Goal: Task Accomplishment & Management: Use online tool/utility

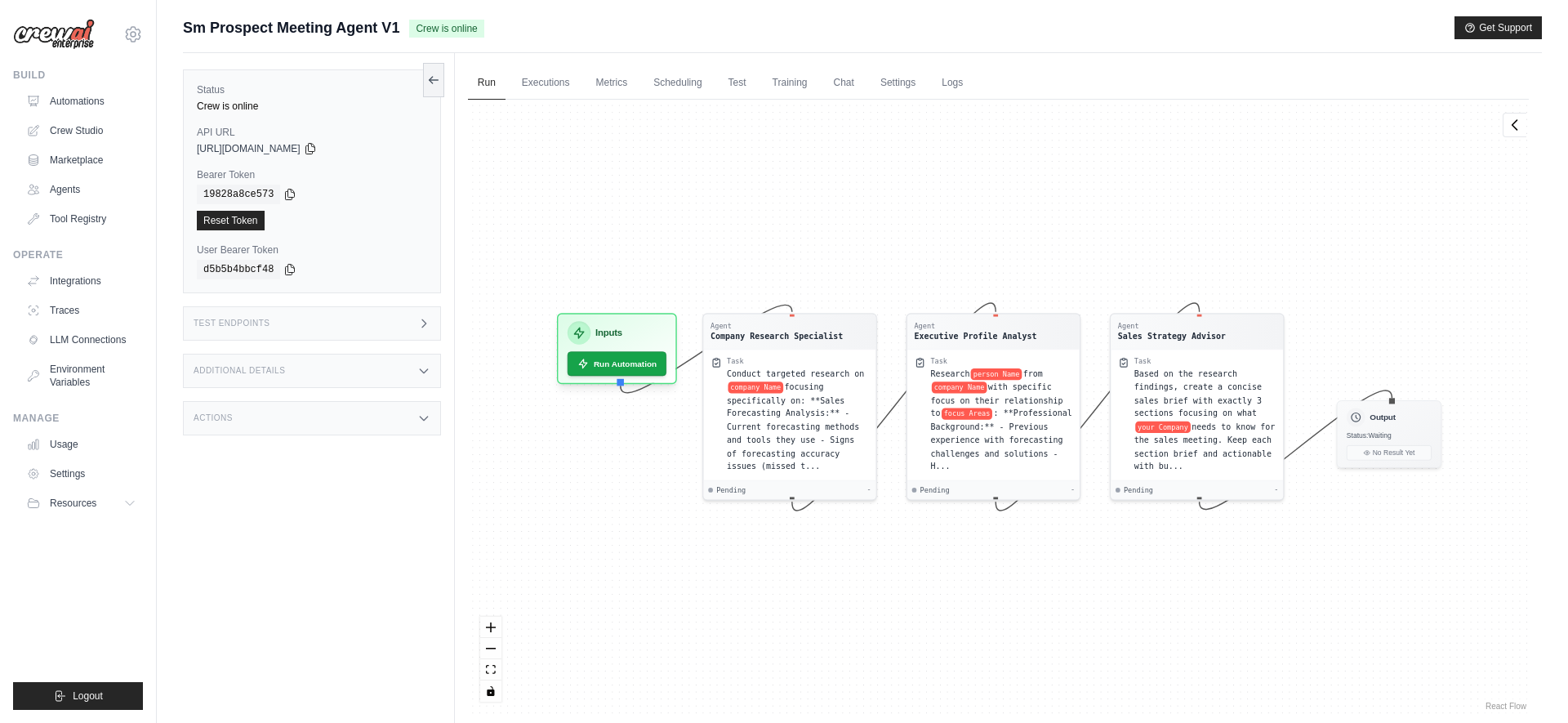
scroll to position [69, 0]
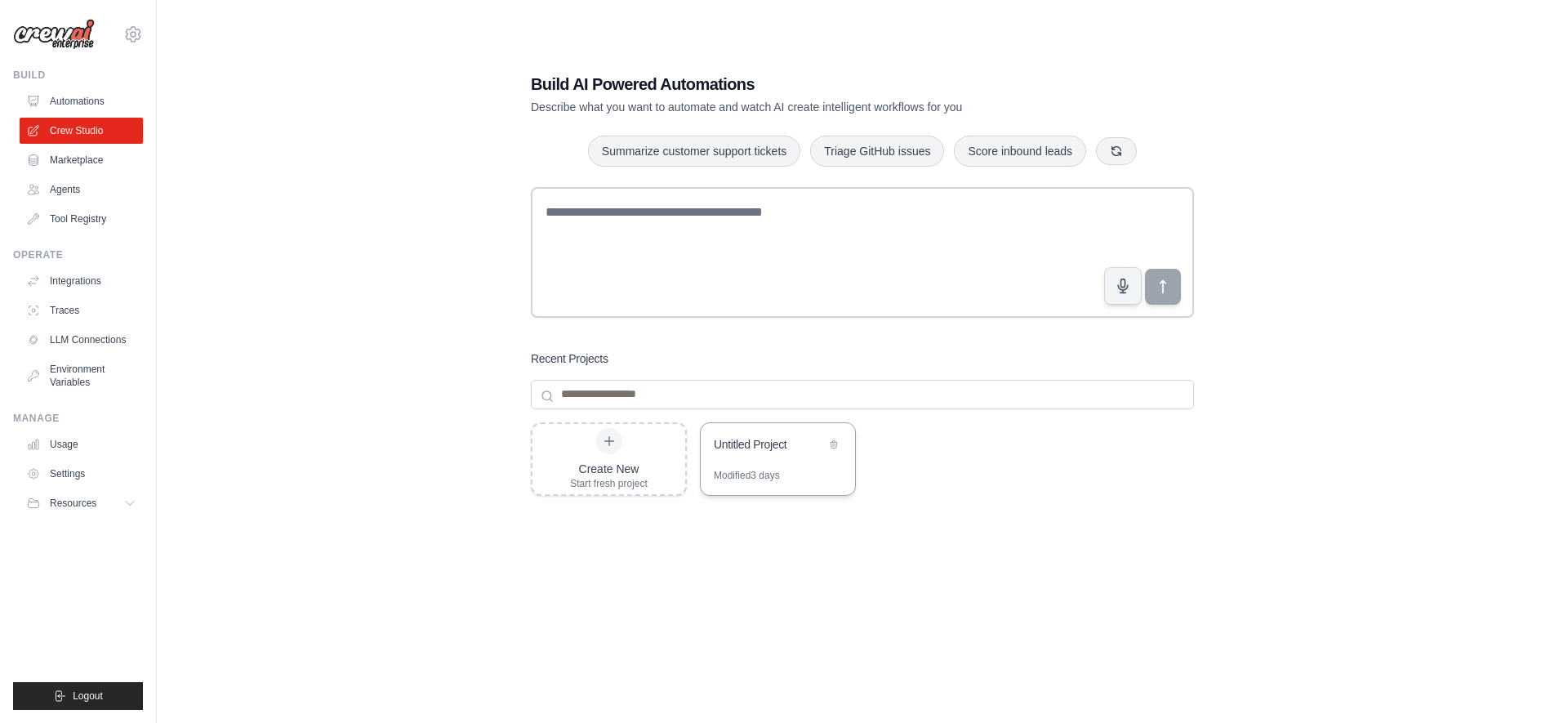
click at [809, 485] on div "Modified 3 days" at bounding box center [777, 482] width 154 height 26
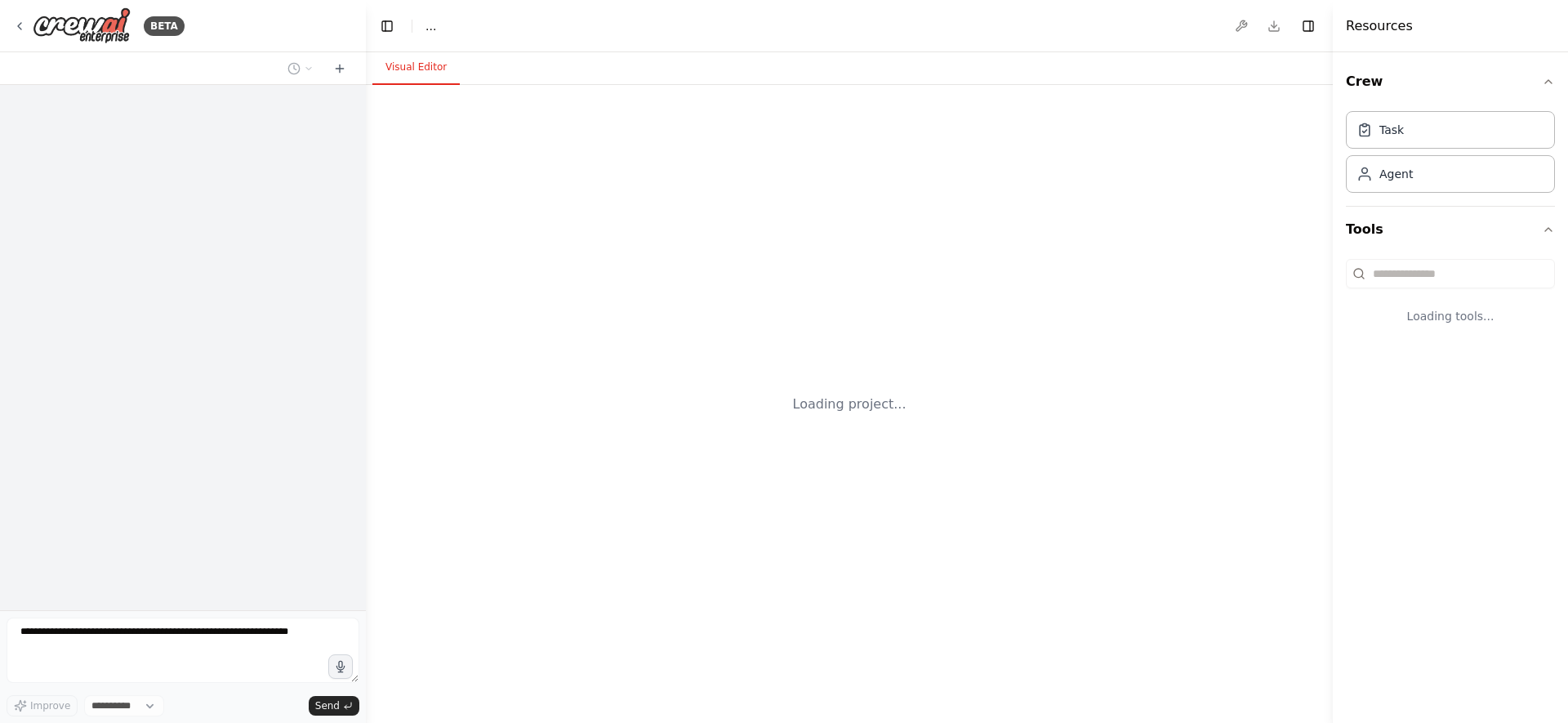
select select "****"
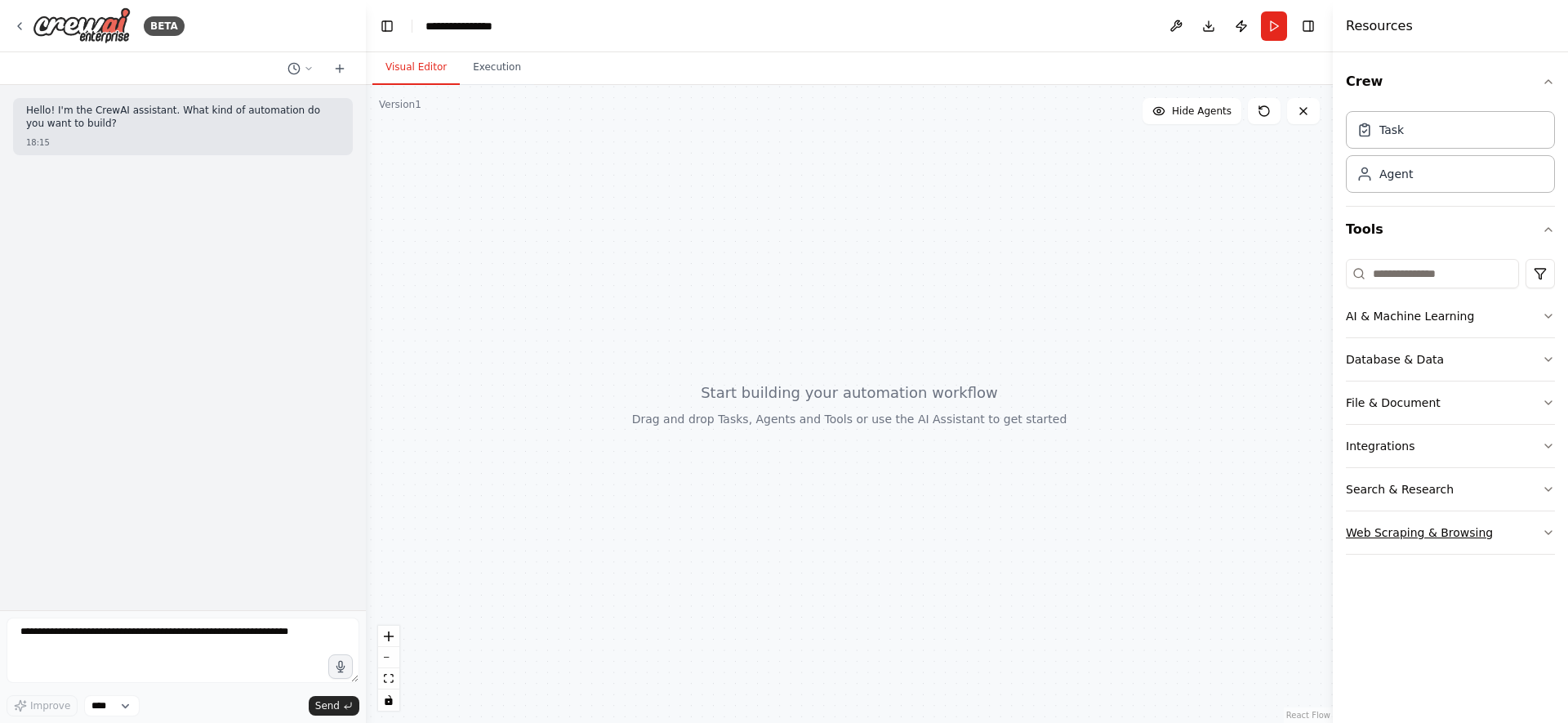
click at [1552, 527] on icon "button" at bounding box center [1548, 532] width 13 height 13
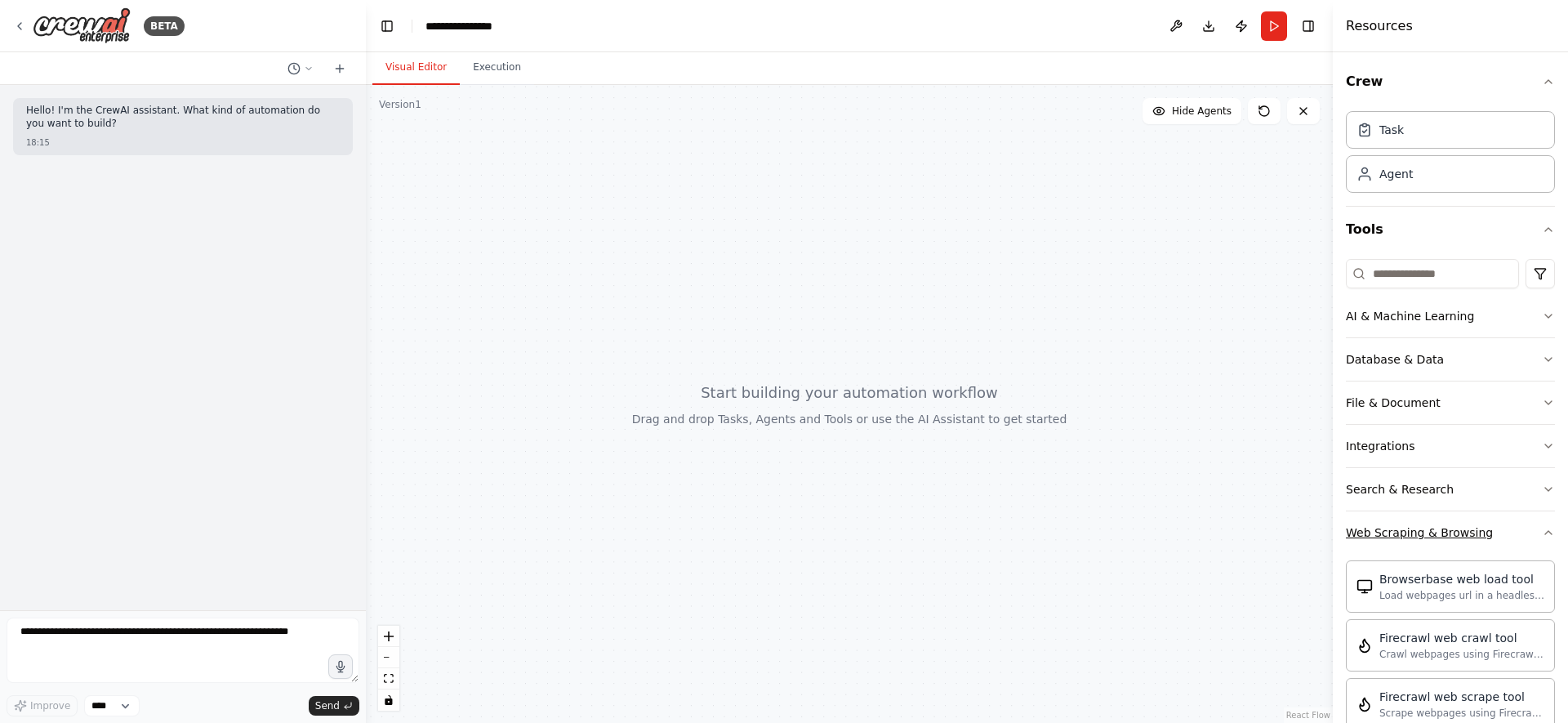
click at [1552, 527] on icon "button" at bounding box center [1548, 532] width 13 height 13
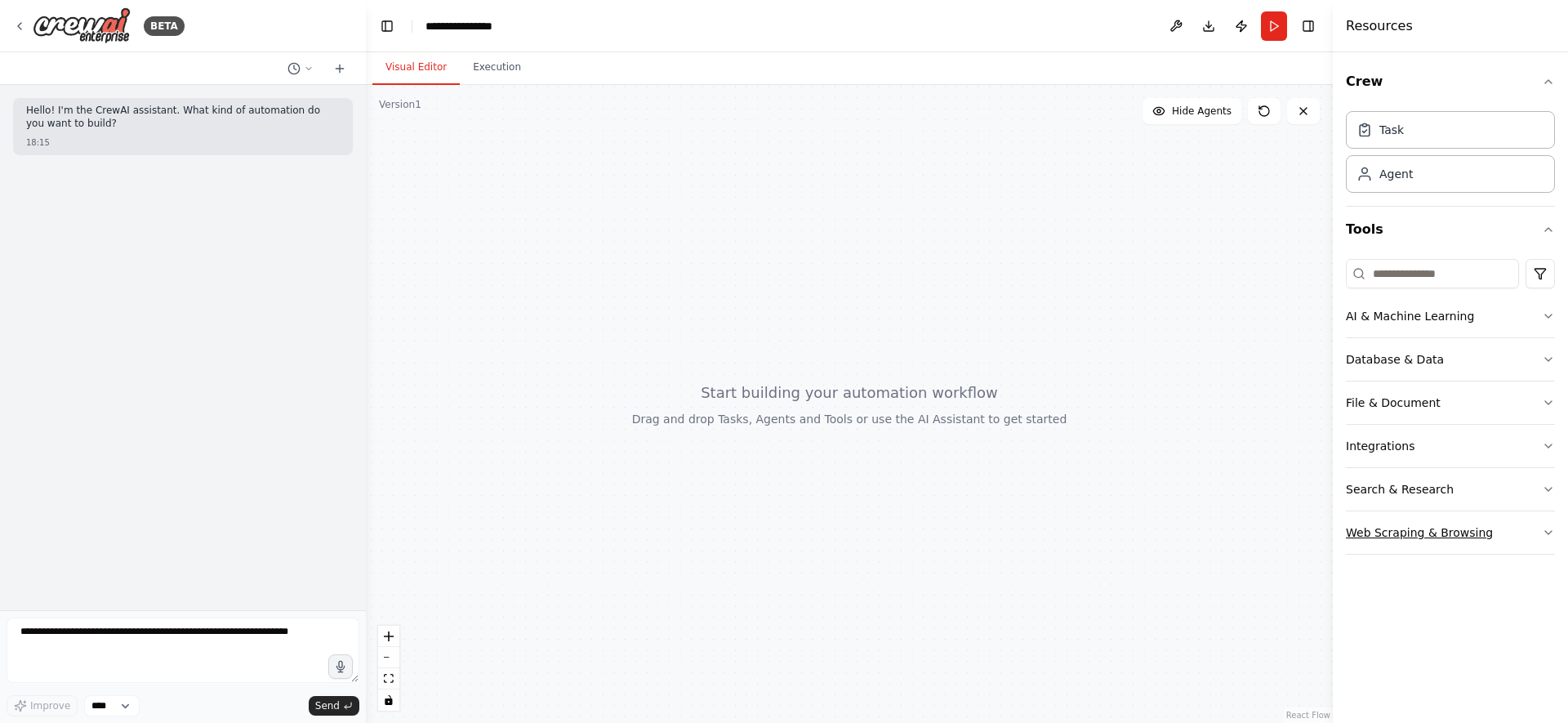
click at [1552, 527] on icon "button" at bounding box center [1548, 532] width 13 height 13
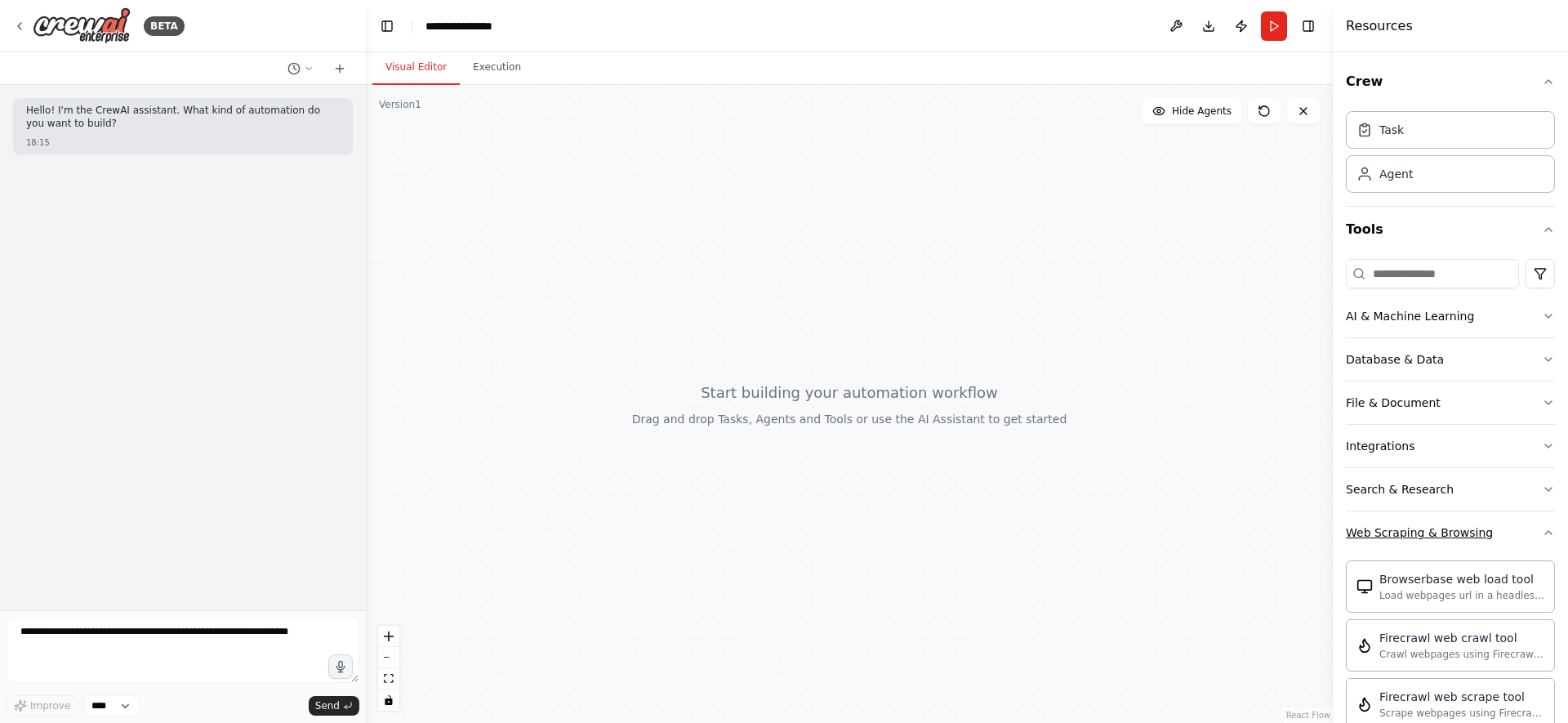
click at [1552, 527] on icon "button" at bounding box center [1548, 532] width 13 height 13
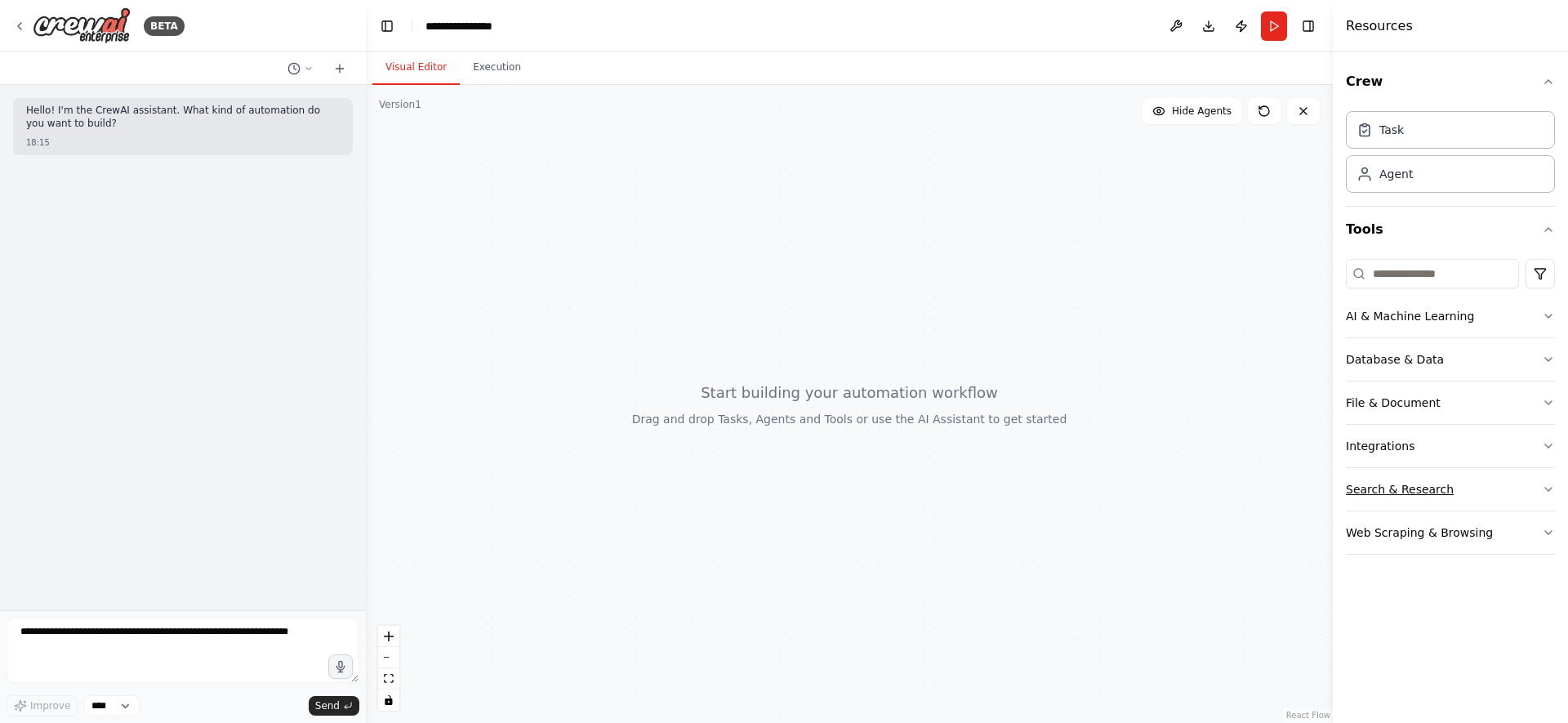
click at [1551, 485] on icon "button" at bounding box center [1548, 489] width 13 height 13
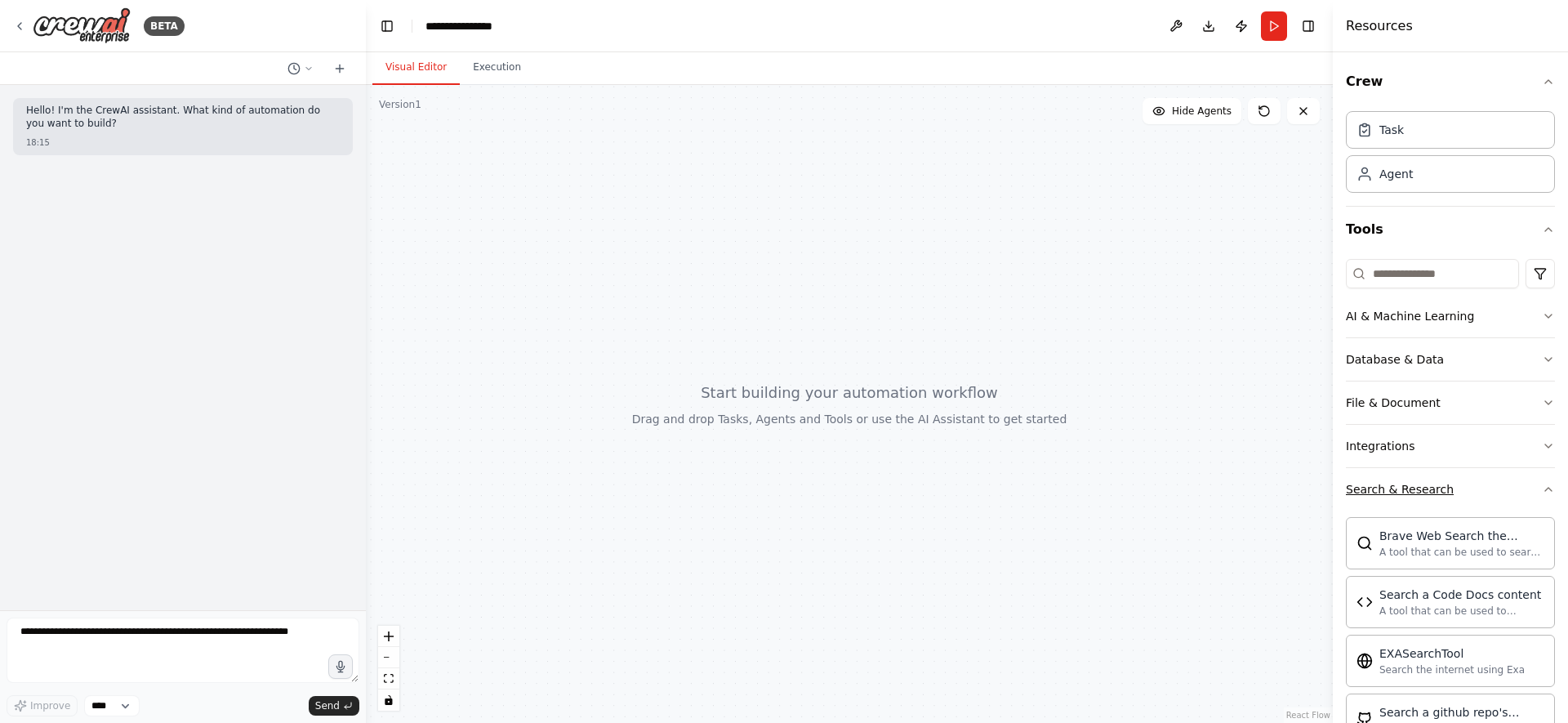
click at [1551, 485] on icon "button" at bounding box center [1548, 489] width 13 height 13
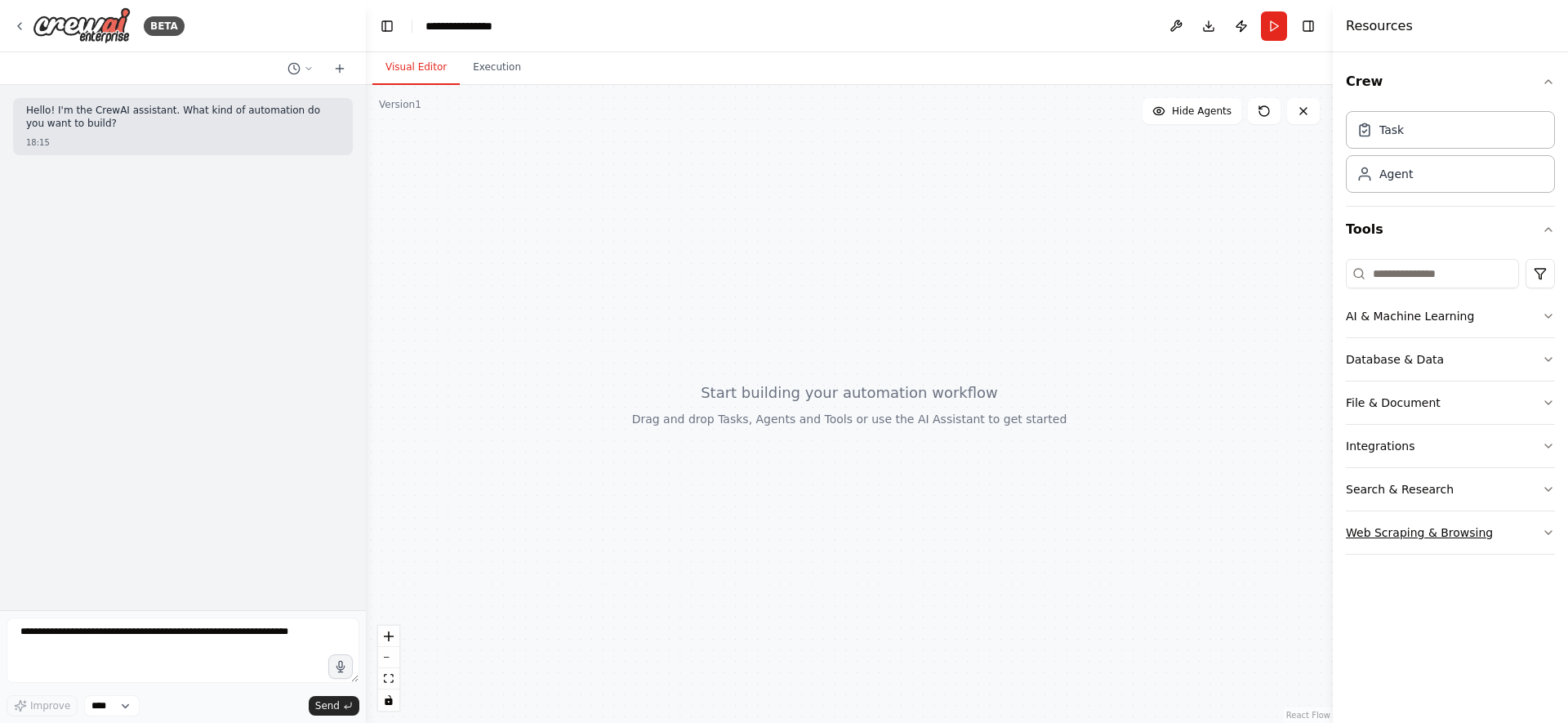
click at [1547, 534] on icon "button" at bounding box center [1548, 532] width 13 height 13
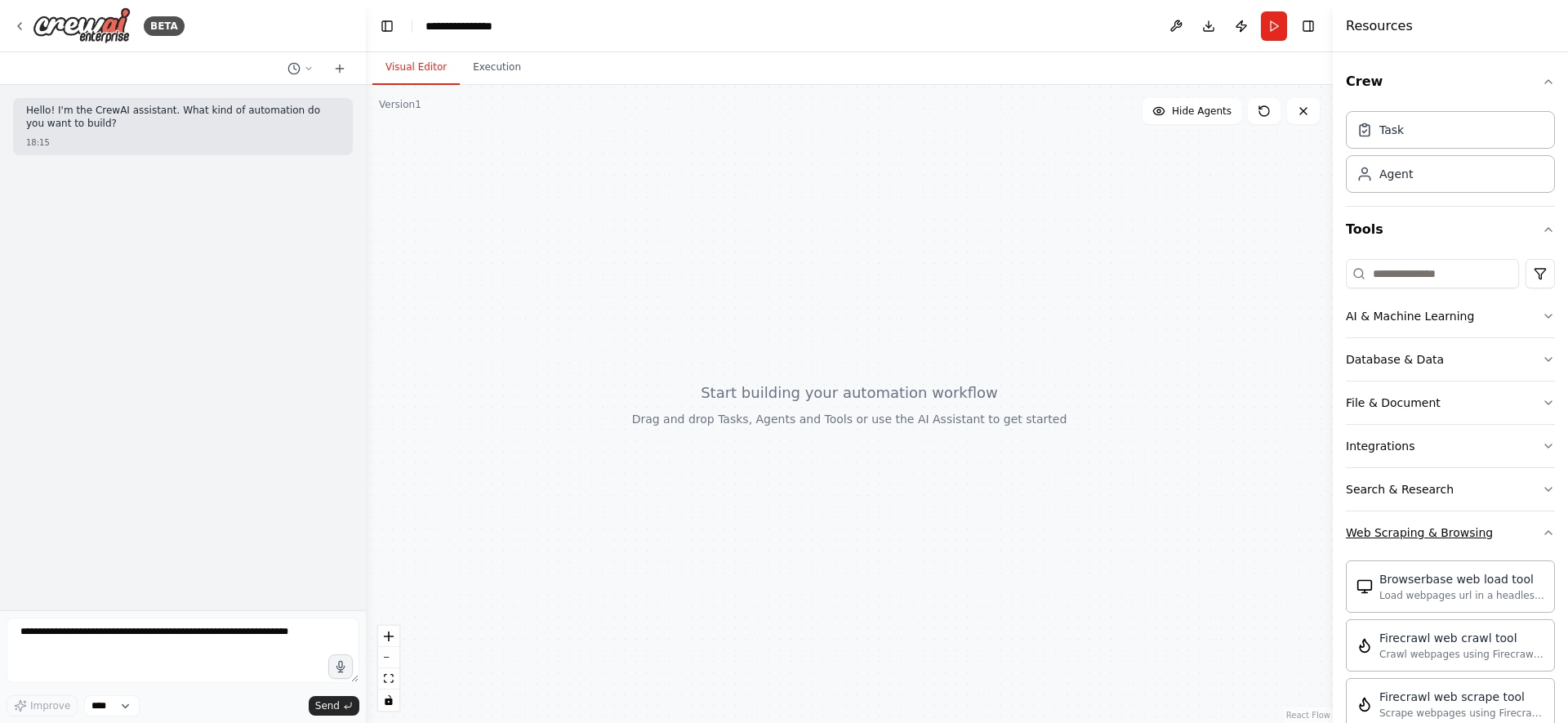
click at [1547, 534] on icon "button" at bounding box center [1548, 532] width 13 height 13
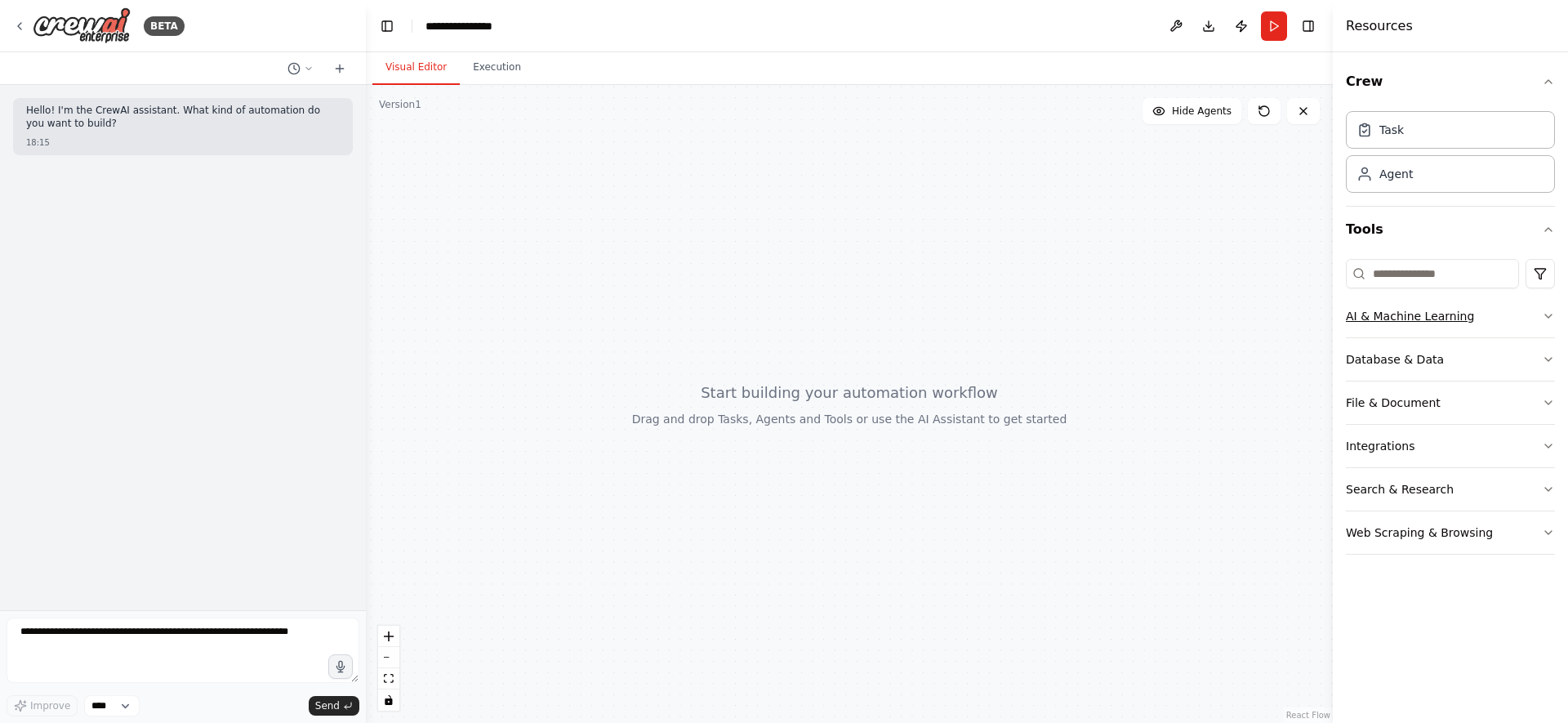
click at [1535, 310] on button "AI & Machine Learning" at bounding box center [1450, 317] width 209 height 43
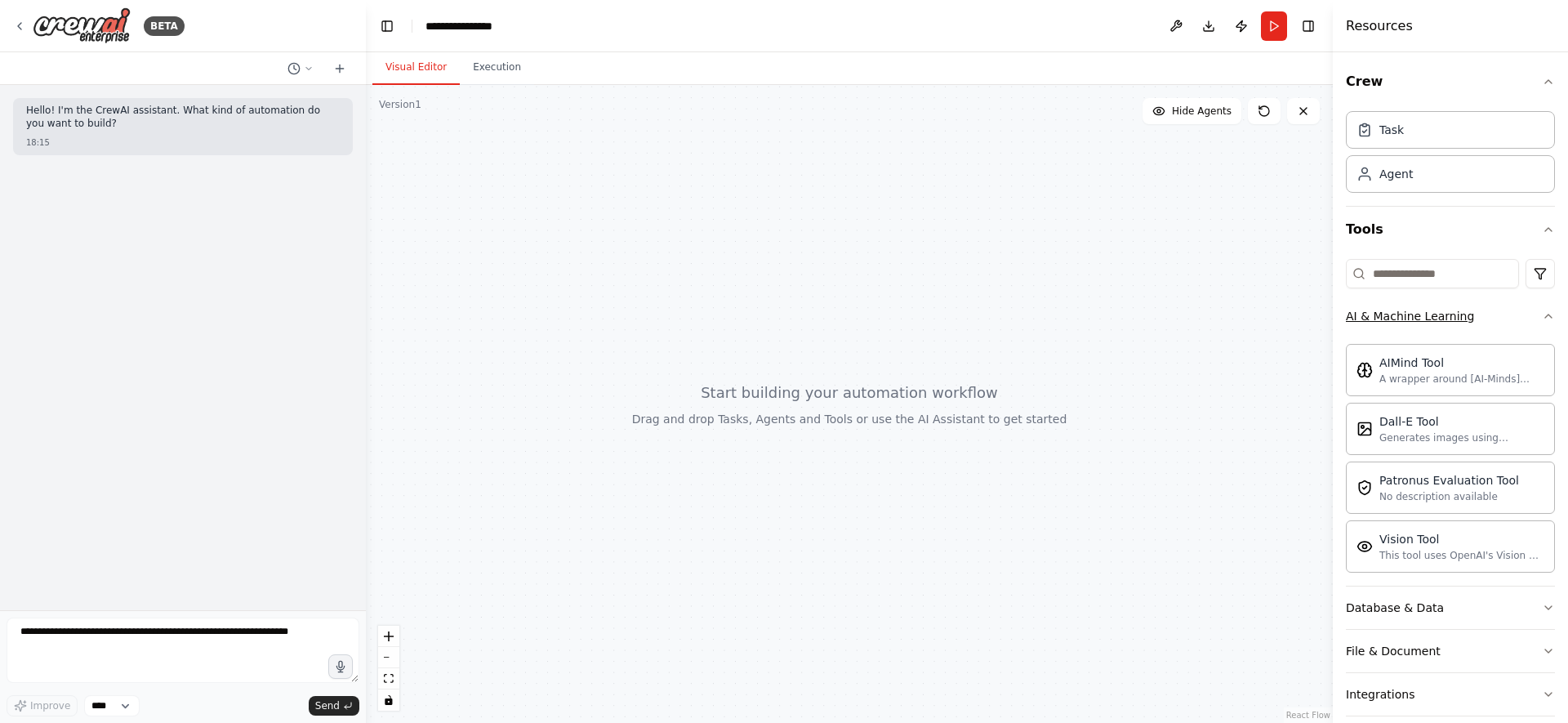
click at [1535, 310] on button "AI & Machine Learning" at bounding box center [1450, 317] width 209 height 43
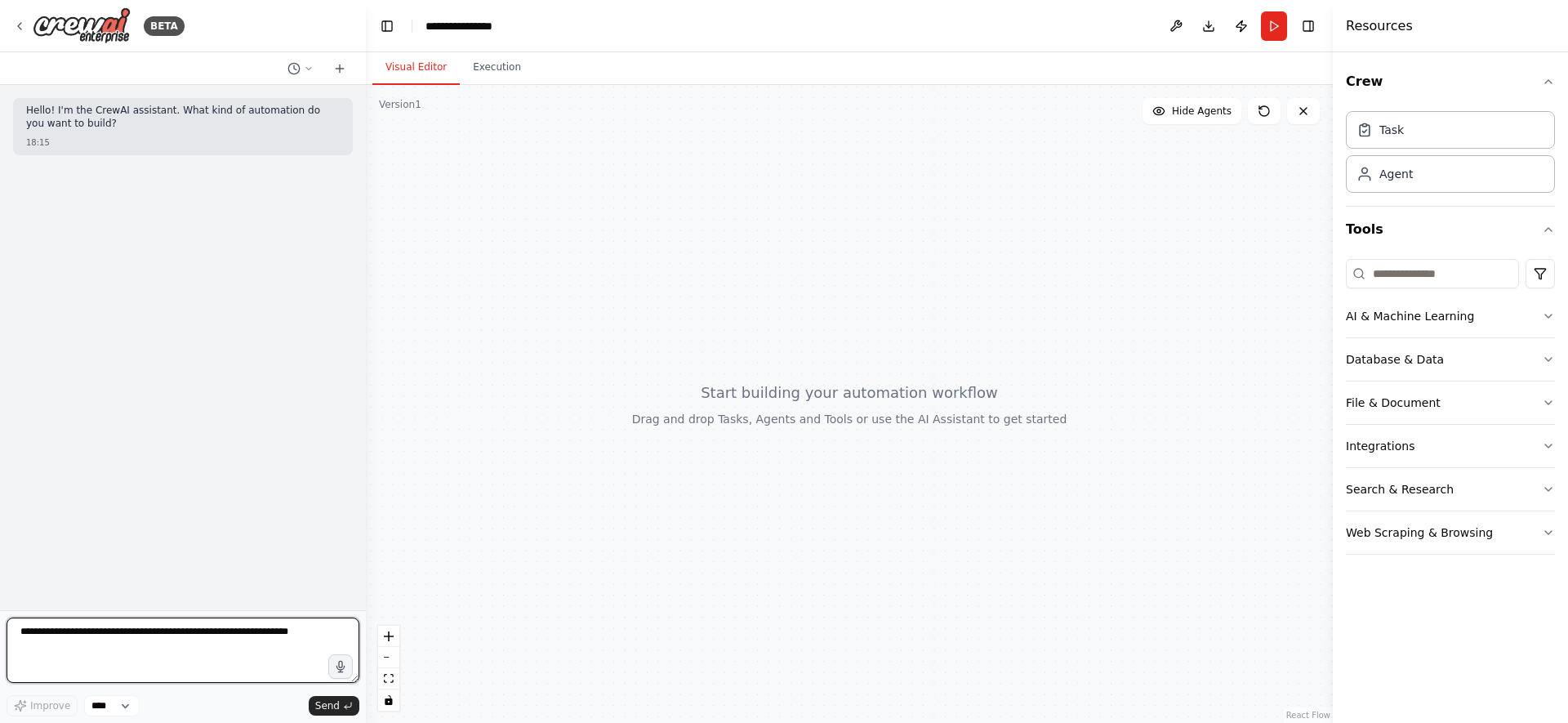
click at [96, 634] on textarea at bounding box center [183, 650] width 353 height 65
type textarea "**********"
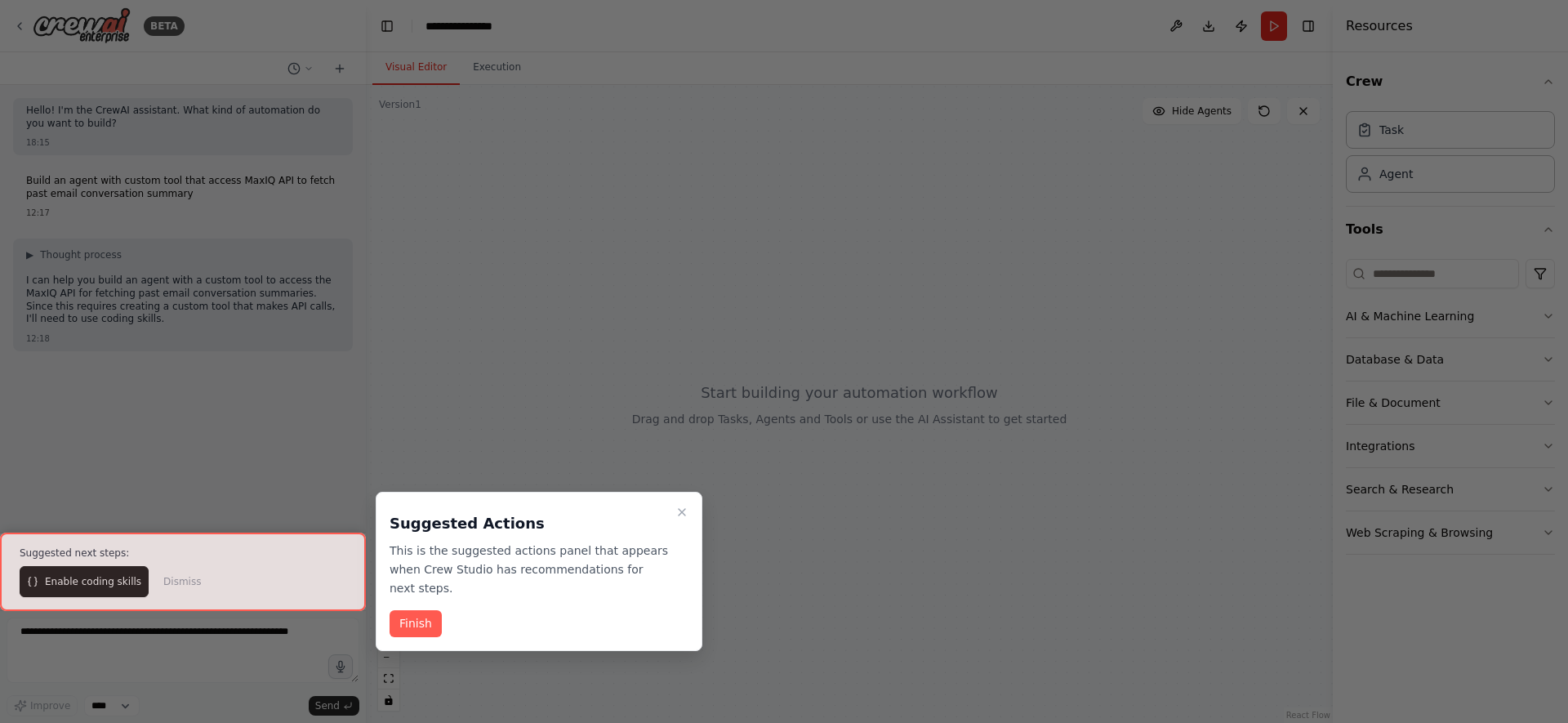
click at [105, 572] on div at bounding box center [183, 571] width 366 height 79
click at [398, 623] on button "Finish" at bounding box center [416, 624] width 52 height 27
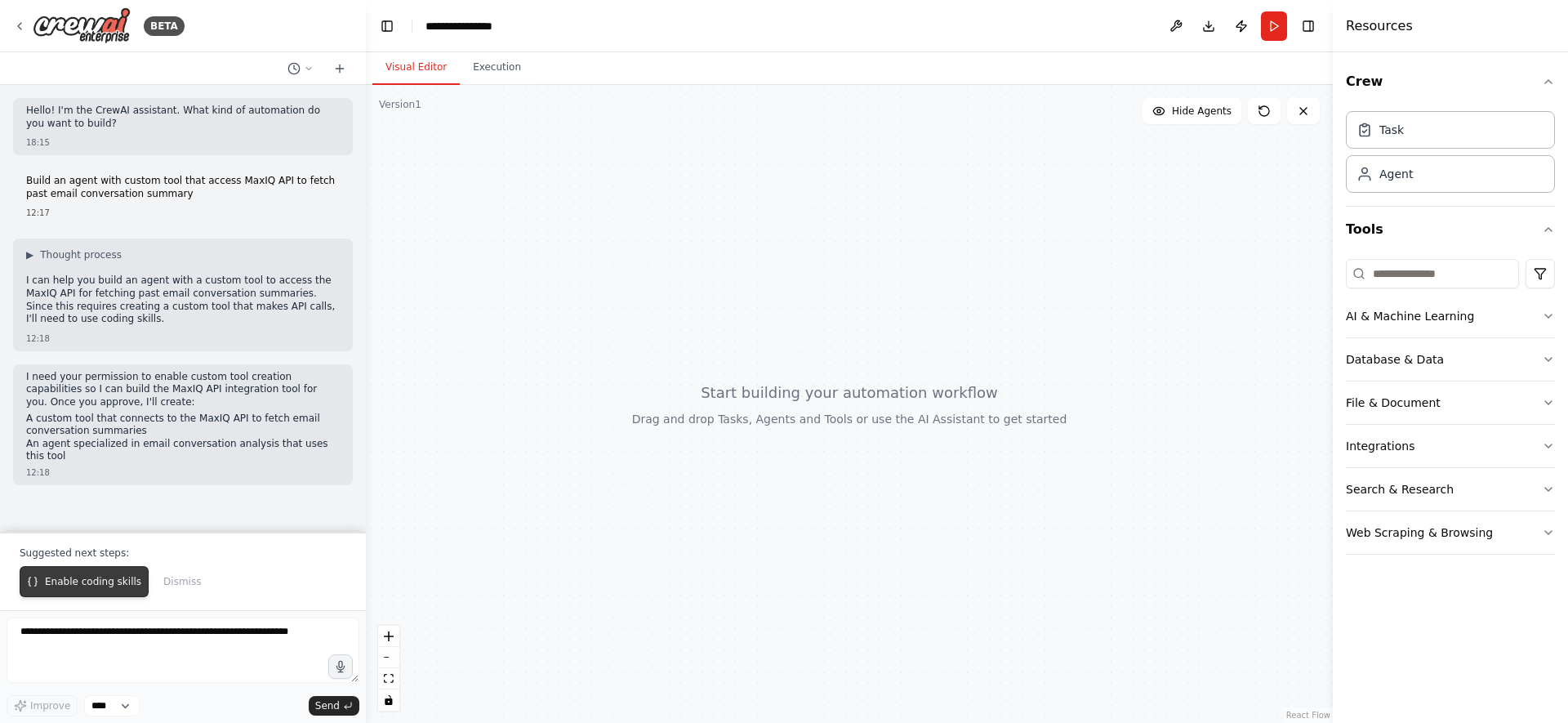
click at [107, 580] on span "Enable coding skills" at bounding box center [92, 581] width 96 height 13
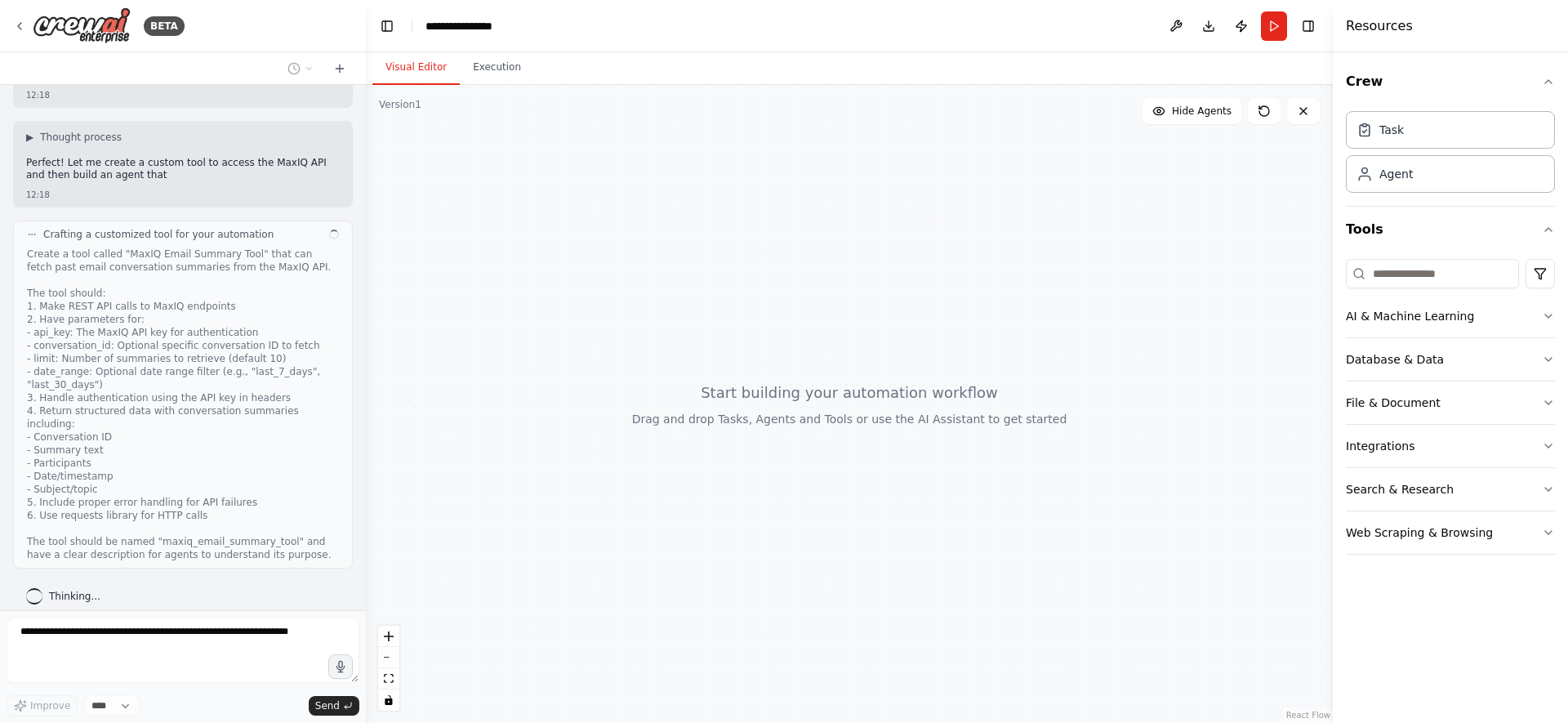
scroll to position [409, 0]
click at [1457, 596] on div "Crew Task Agent Tools AI & Machine Learning Database & Data File & Document Int…" at bounding box center [1450, 388] width 235 height 671
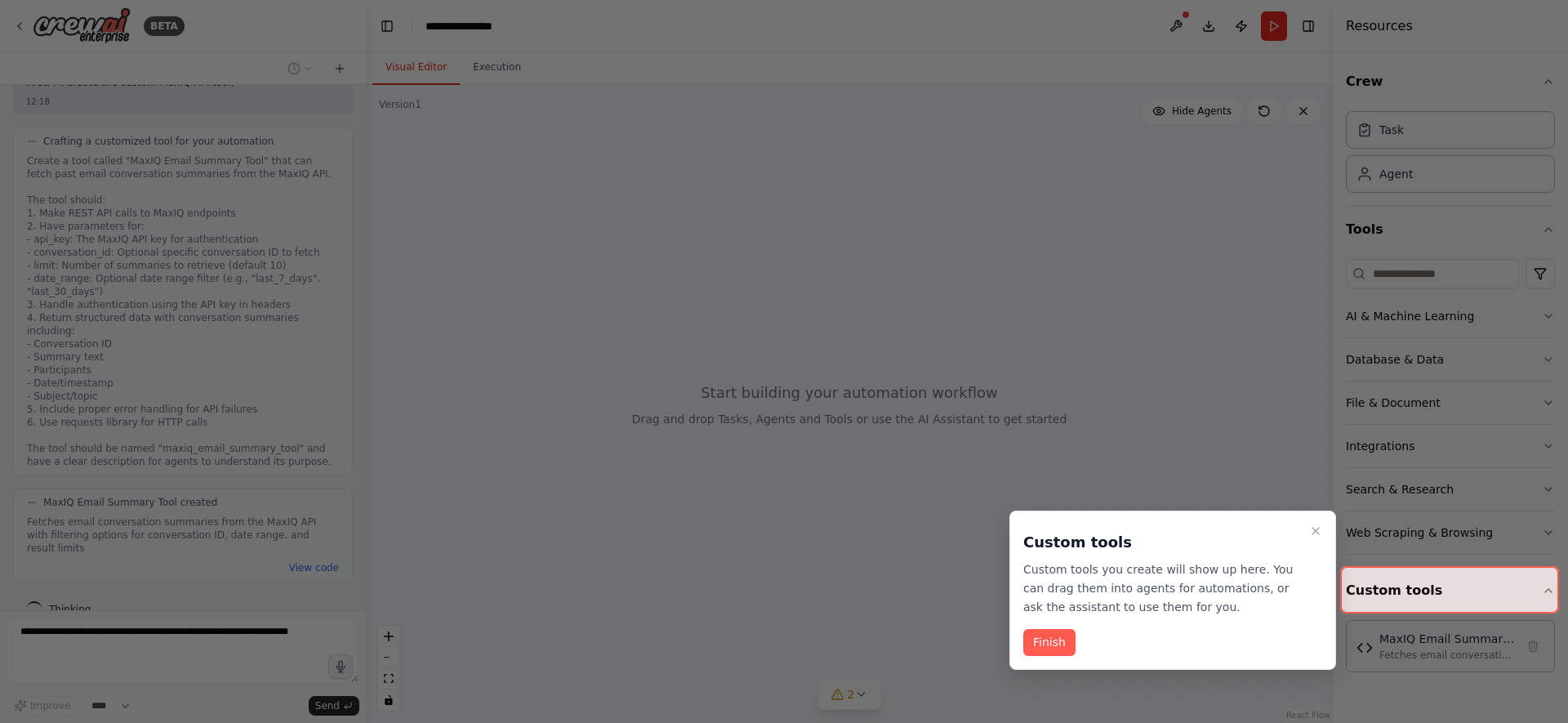
click at [1155, 578] on p "Custom tools you create will show up here. You can drag them into agents for au…" at bounding box center [1163, 588] width 280 height 55
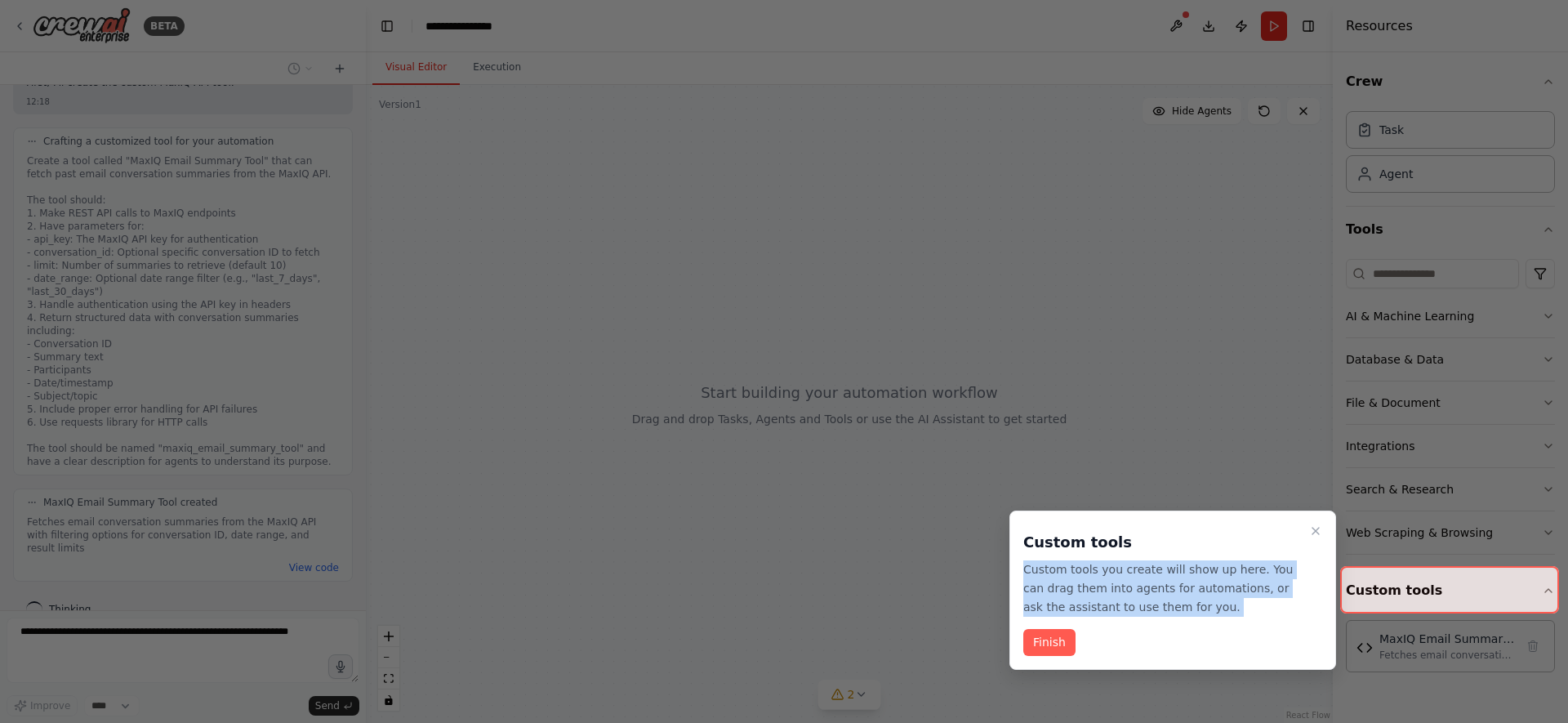
click at [1155, 578] on p "Custom tools you create will show up here. You can drag them into agents for au…" at bounding box center [1163, 588] width 280 height 55
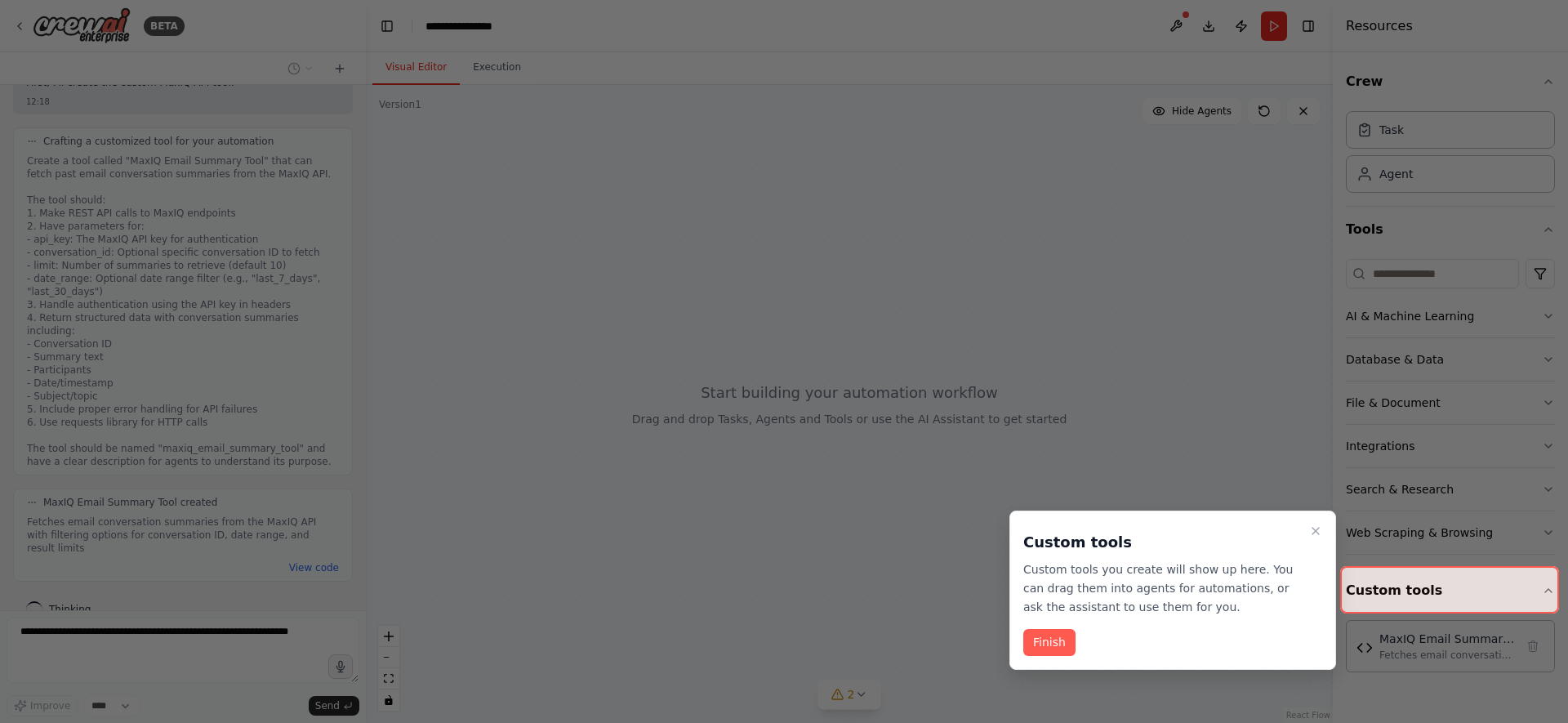
click at [1019, 648] on div "Custom tools Custom tools you create will show up here. You can drag them into …" at bounding box center [1173, 590] width 326 height 159
click at [1044, 648] on button "Finish" at bounding box center [1049, 642] width 52 height 27
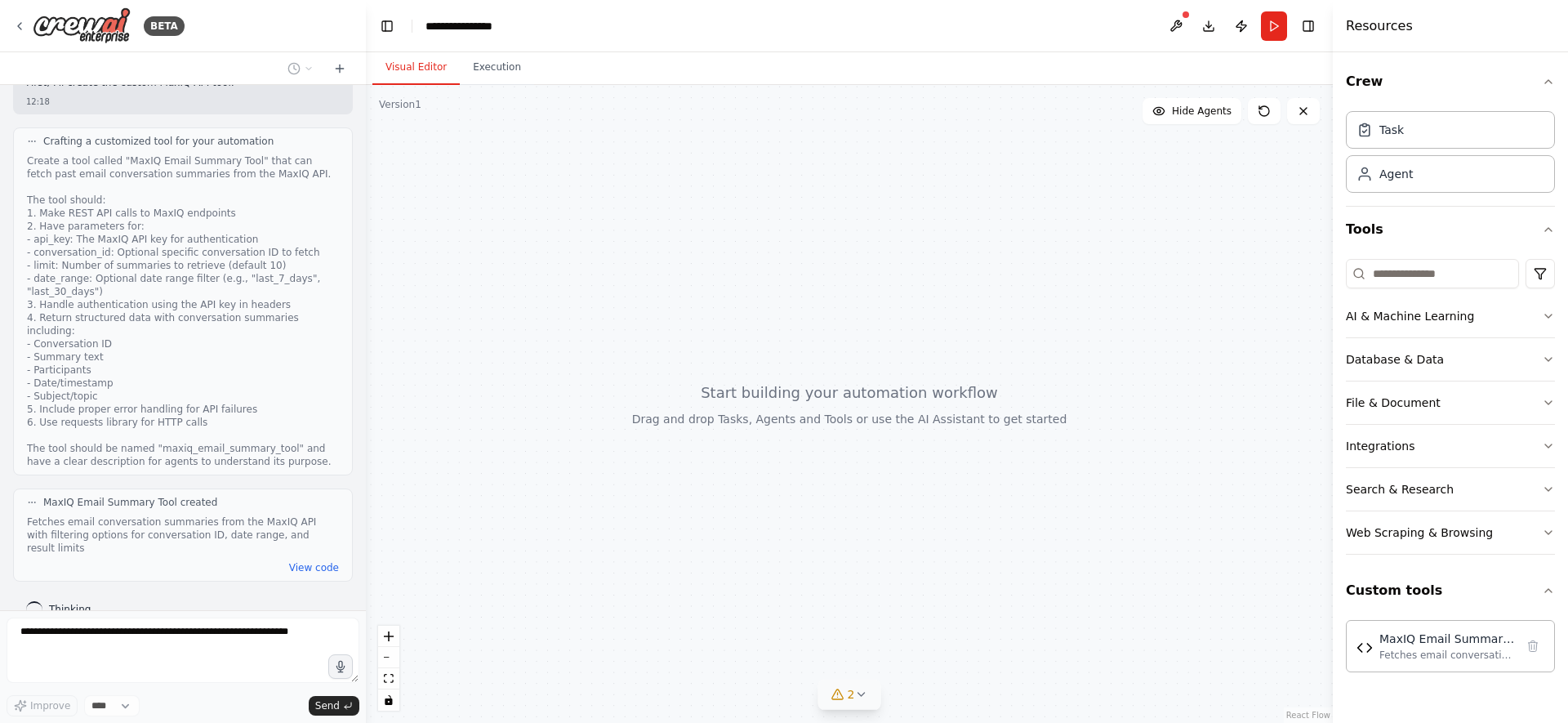
click at [866, 695] on icon at bounding box center [860, 694] width 13 height 13
click at [1131, 547] on div at bounding box center [849, 403] width 967 height 638
click at [1072, 585] on icon at bounding box center [1071, 587] width 13 height 13
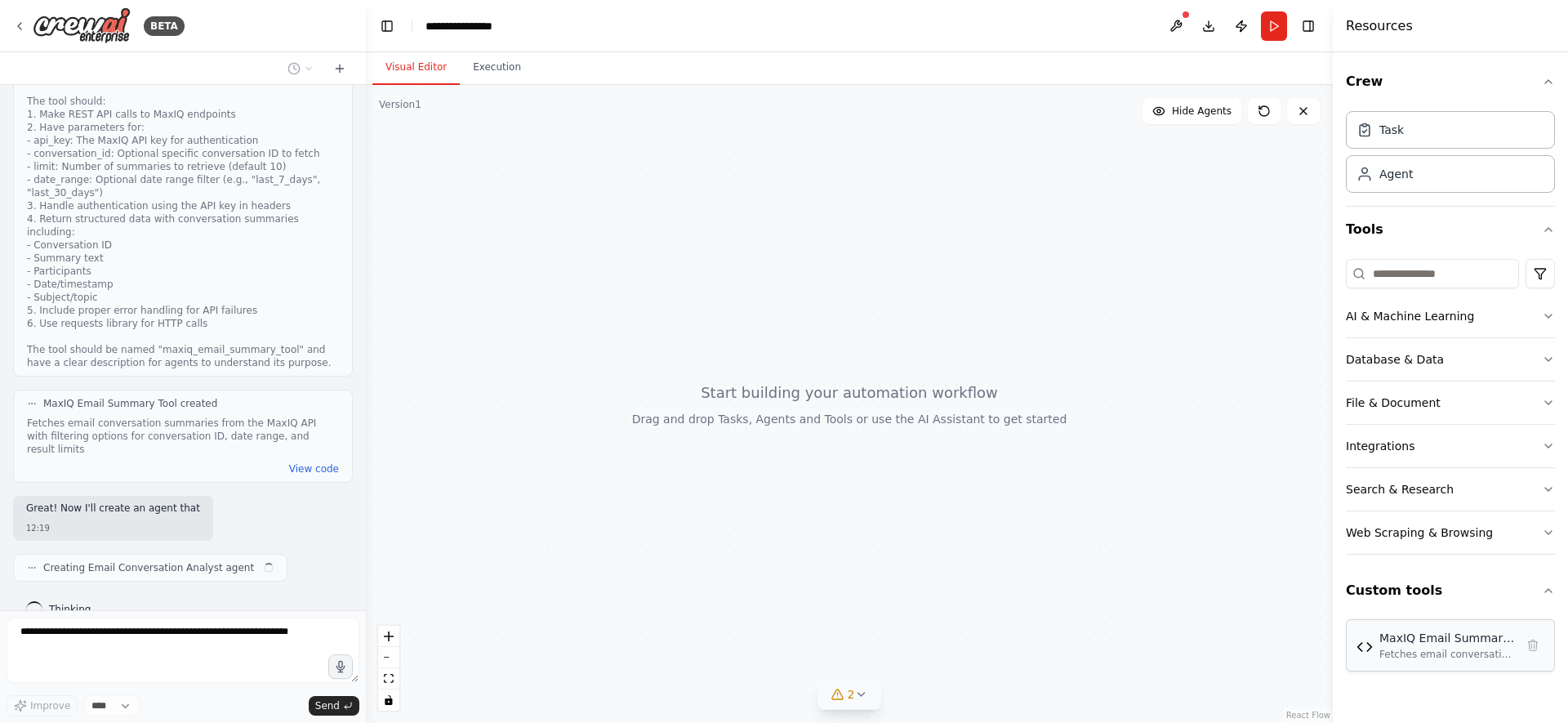
scroll to position [613, 0]
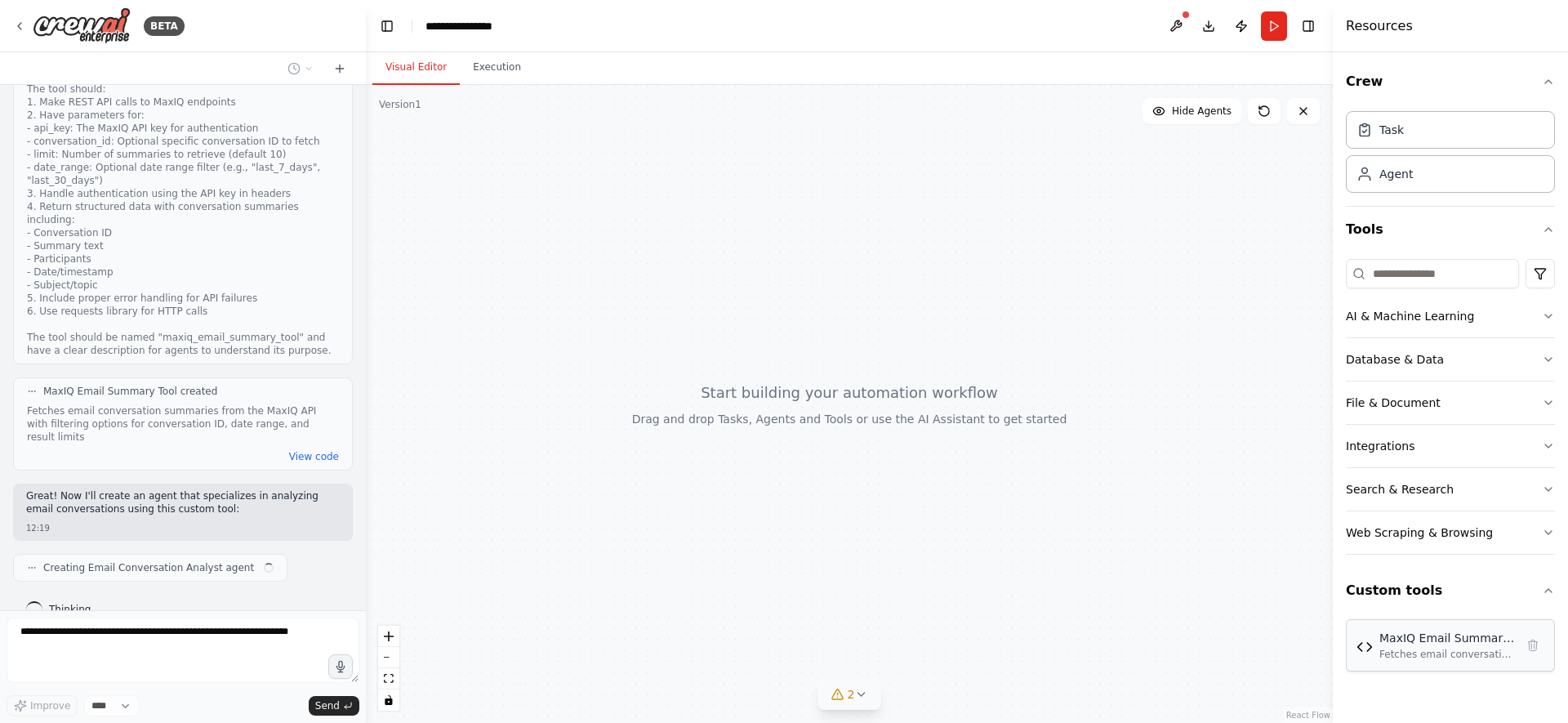
click at [1393, 648] on div "Fetches email conversation summaries from the MaxIQ API with filtering options …" at bounding box center [1448, 654] width 136 height 13
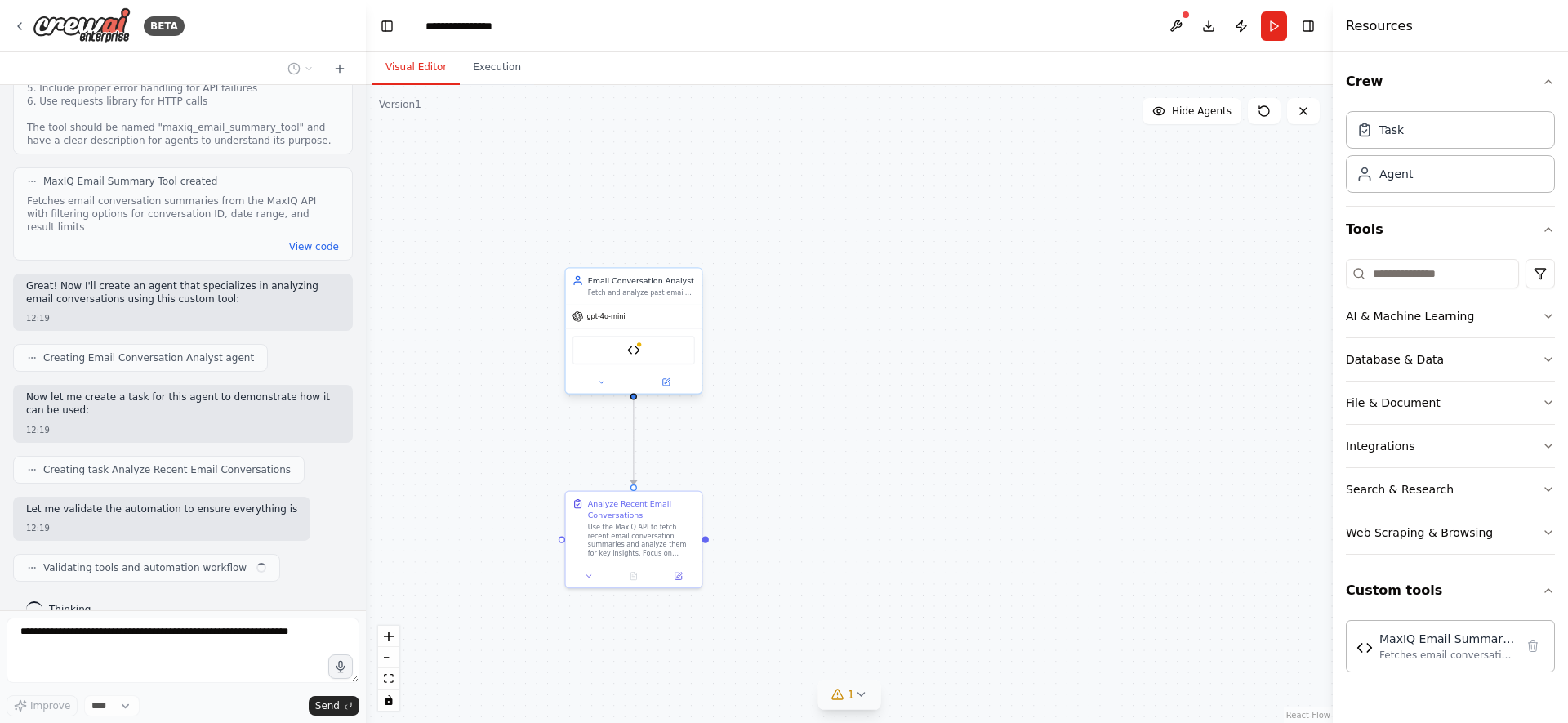
scroll to position [837, 0]
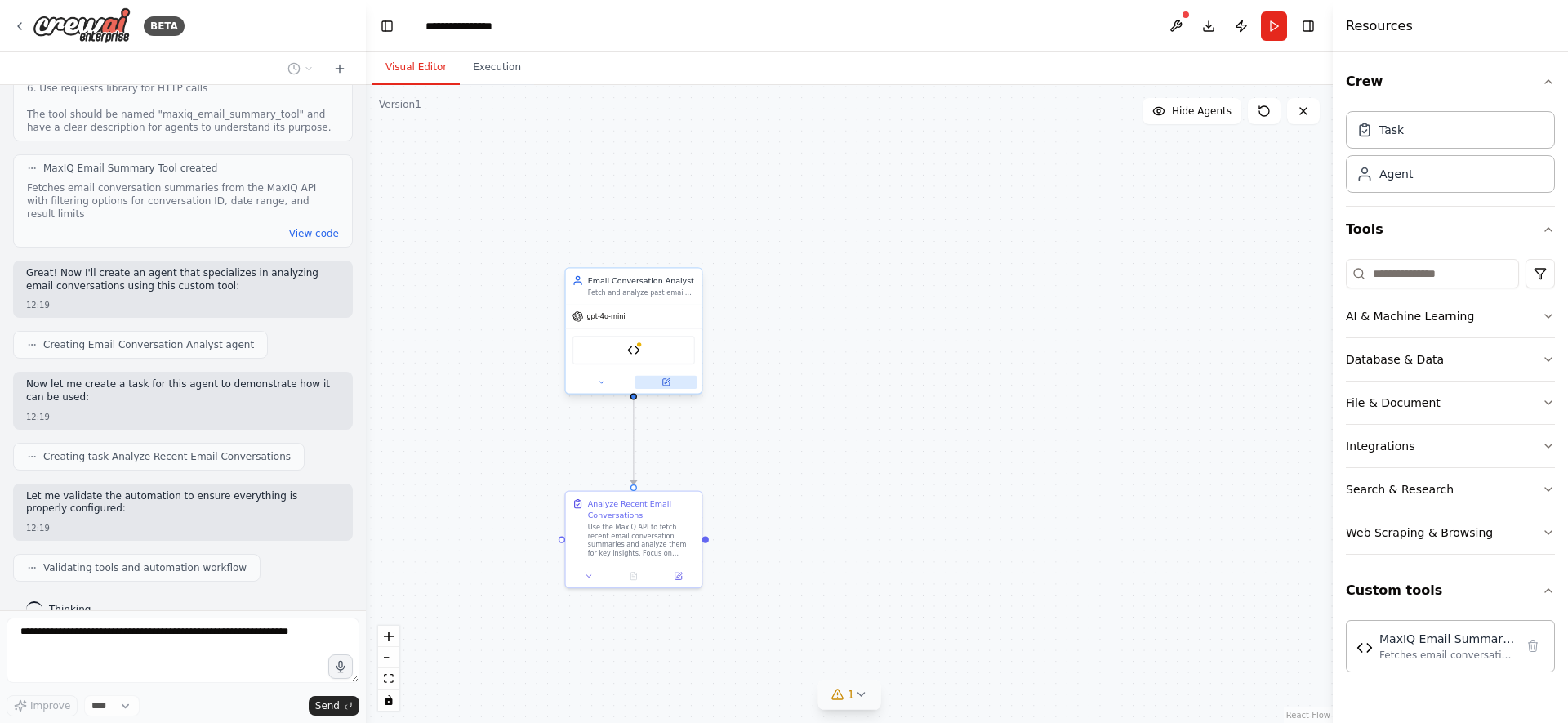
click at [667, 384] on icon at bounding box center [665, 382] width 7 height 7
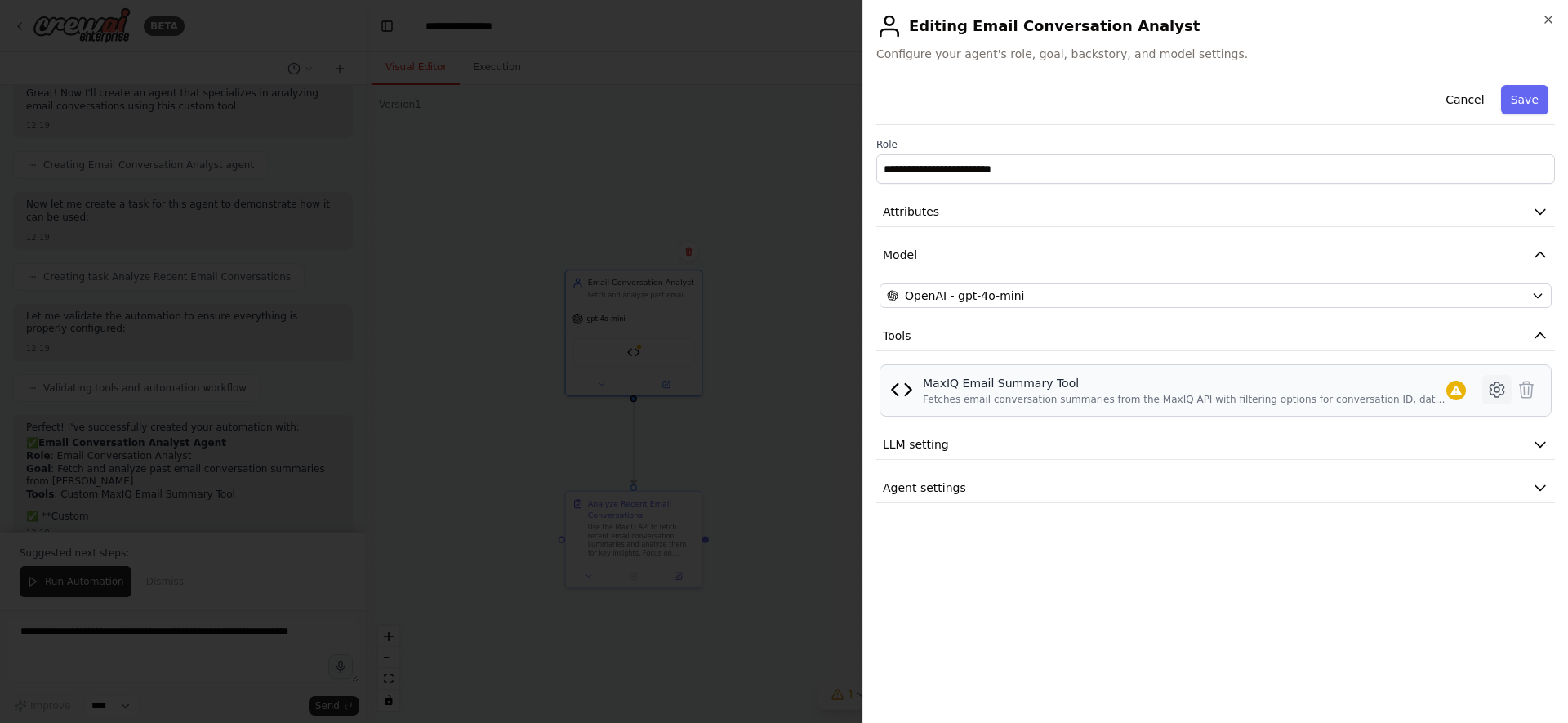
click at [1498, 391] on icon at bounding box center [1497, 390] width 5 height 5
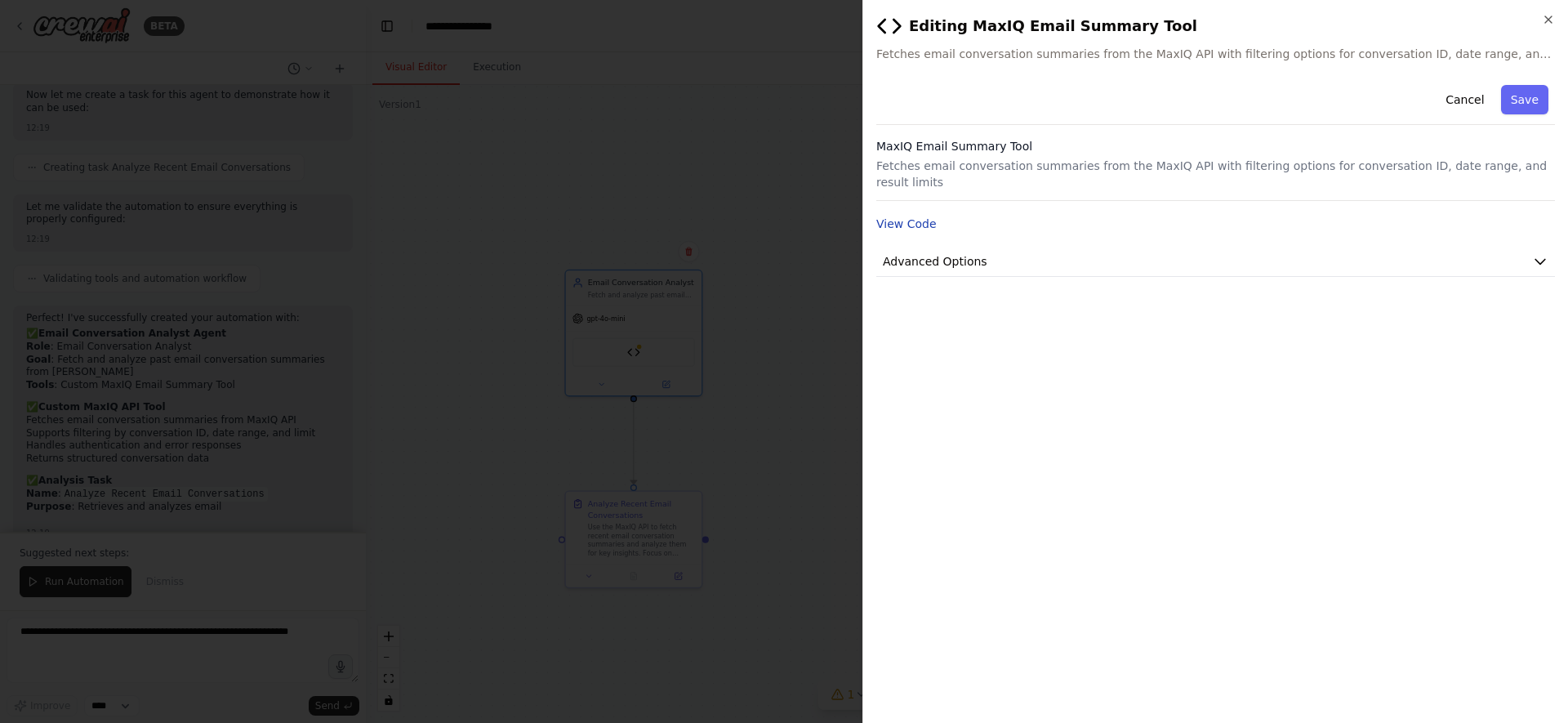
click at [921, 216] on button "View Code" at bounding box center [906, 224] width 60 height 17
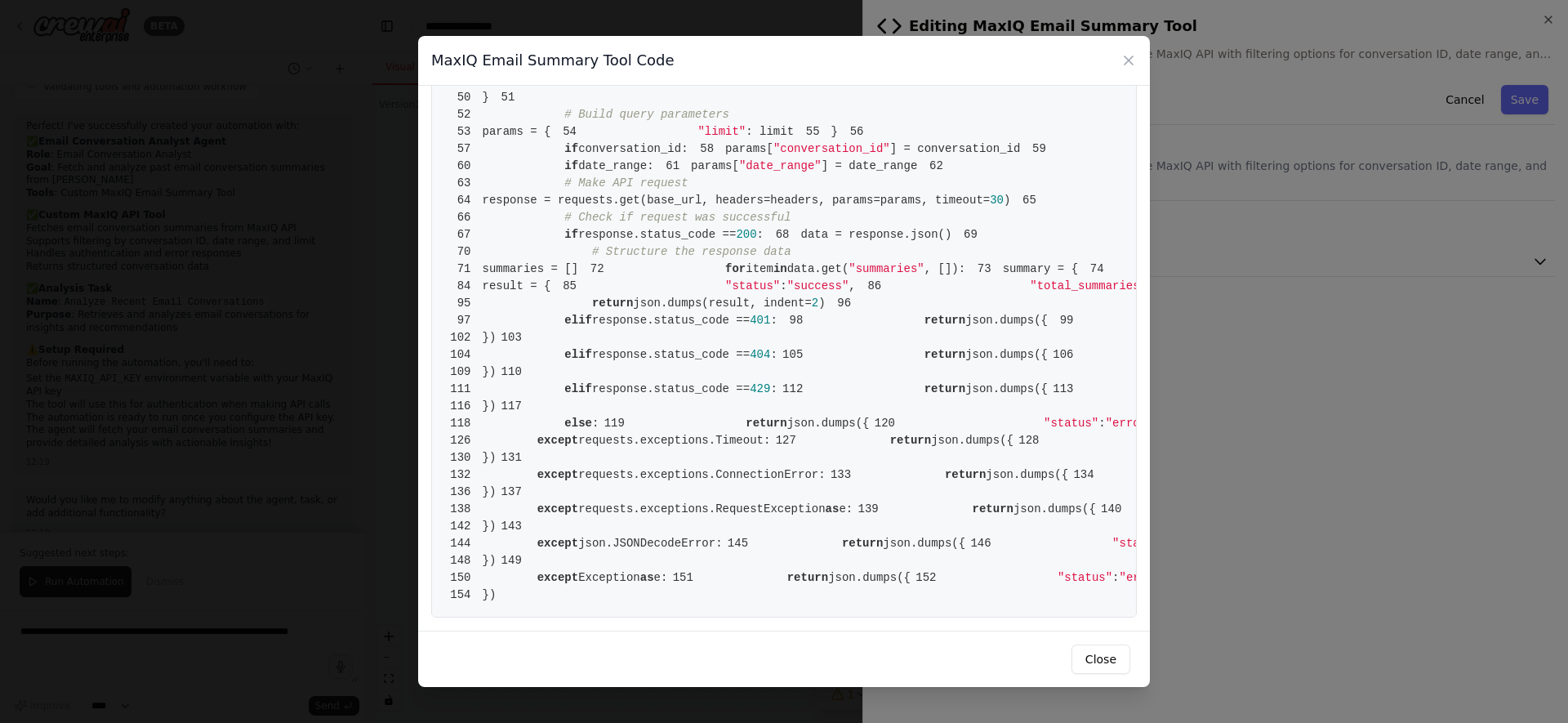
scroll to position [0, 0]
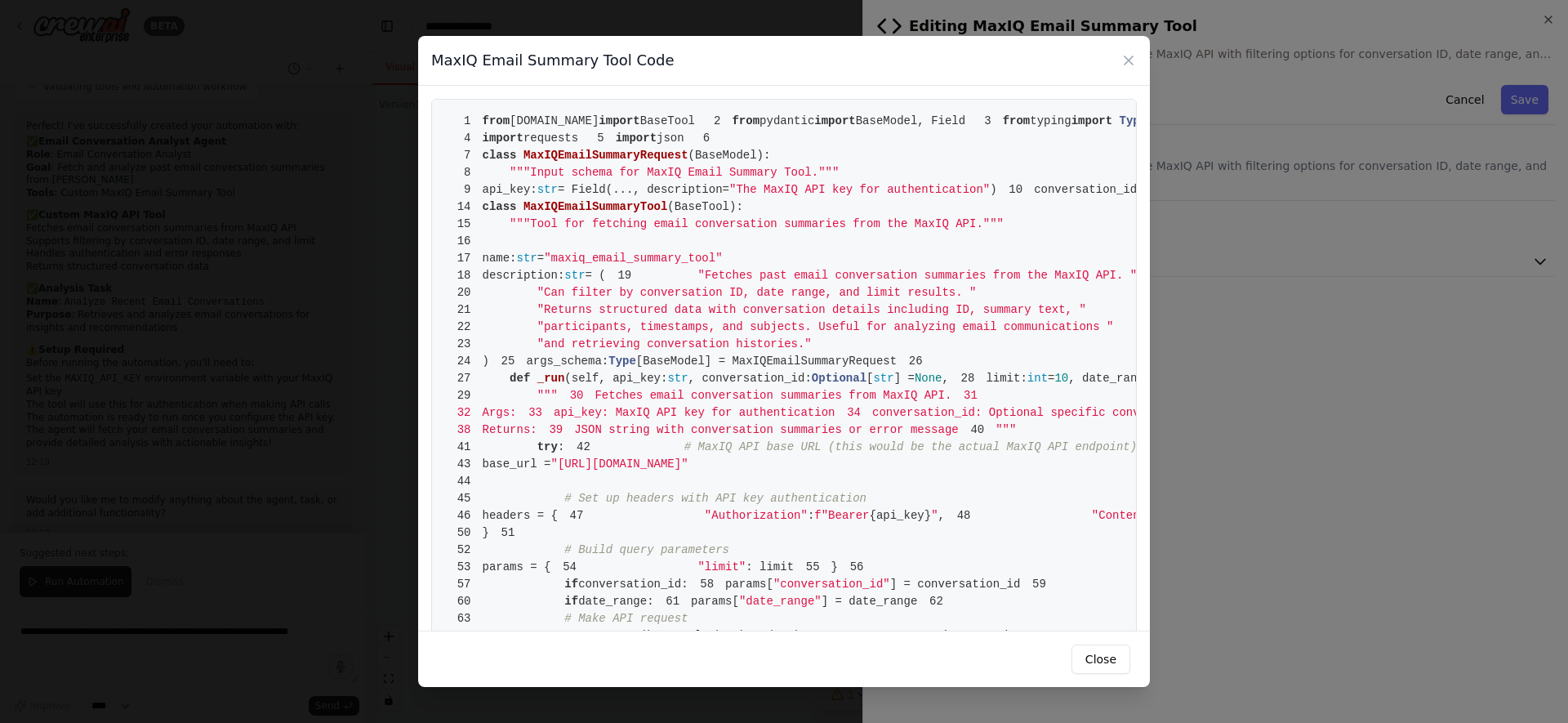
click at [696, 413] on pre "1 from crewai.tools import BaseTool 2 from pydantic import BaseModel, Field 3 f…" at bounding box center [784, 576] width 705 height 954
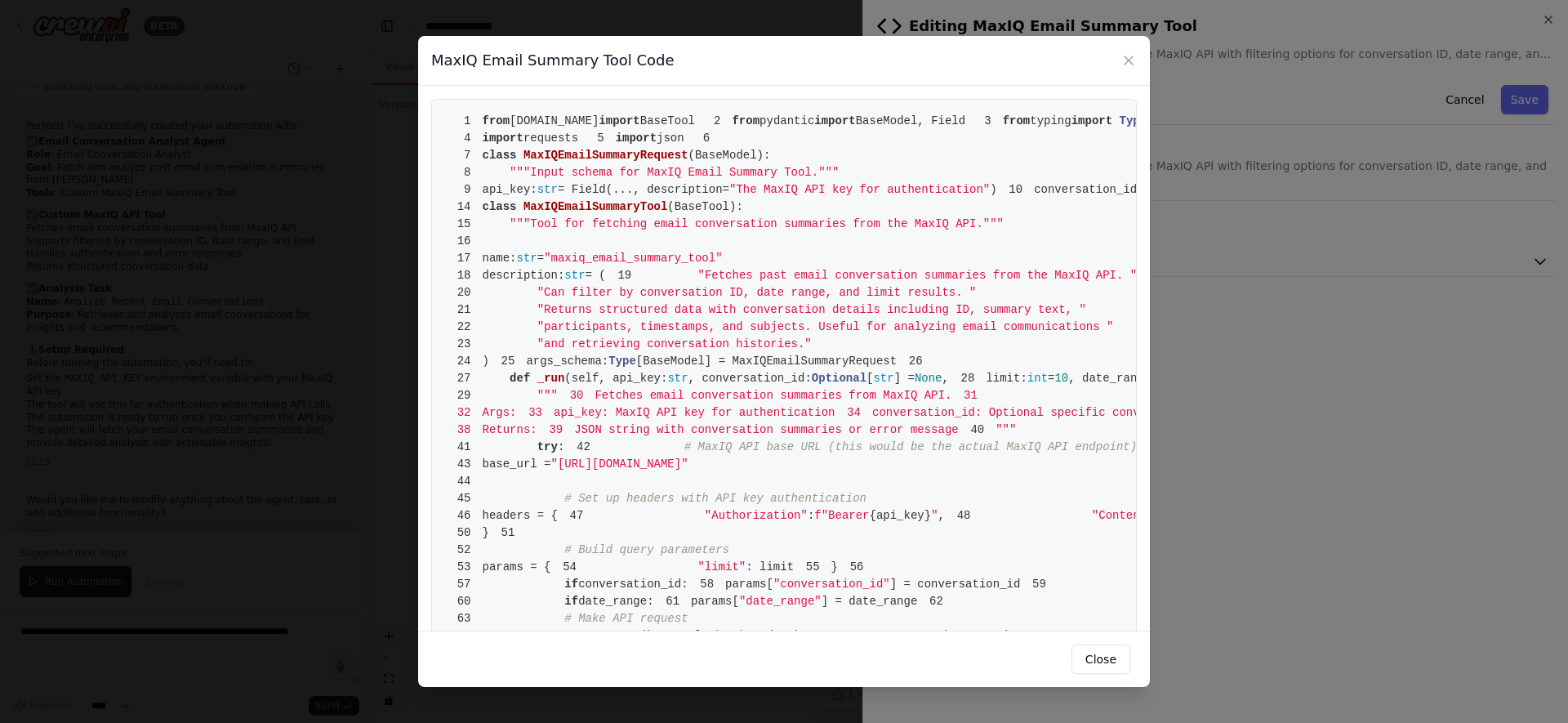
click at [696, 413] on pre "1 from crewai.tools import BaseTool 2 from pydantic import BaseModel, Field 3 f…" at bounding box center [784, 576] width 705 height 954
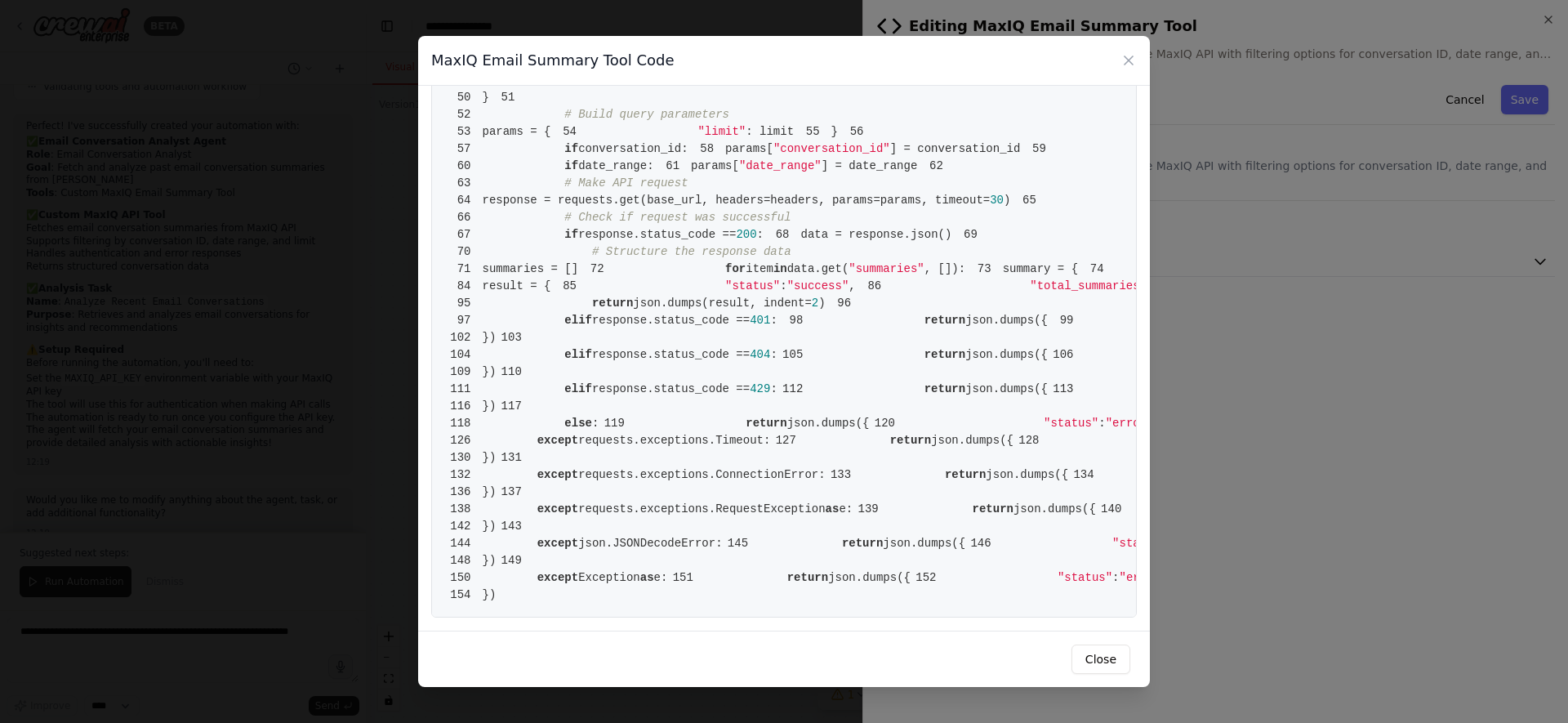
scroll to position [2152, 0]
click at [1131, 68] on icon at bounding box center [1128, 60] width 17 height 17
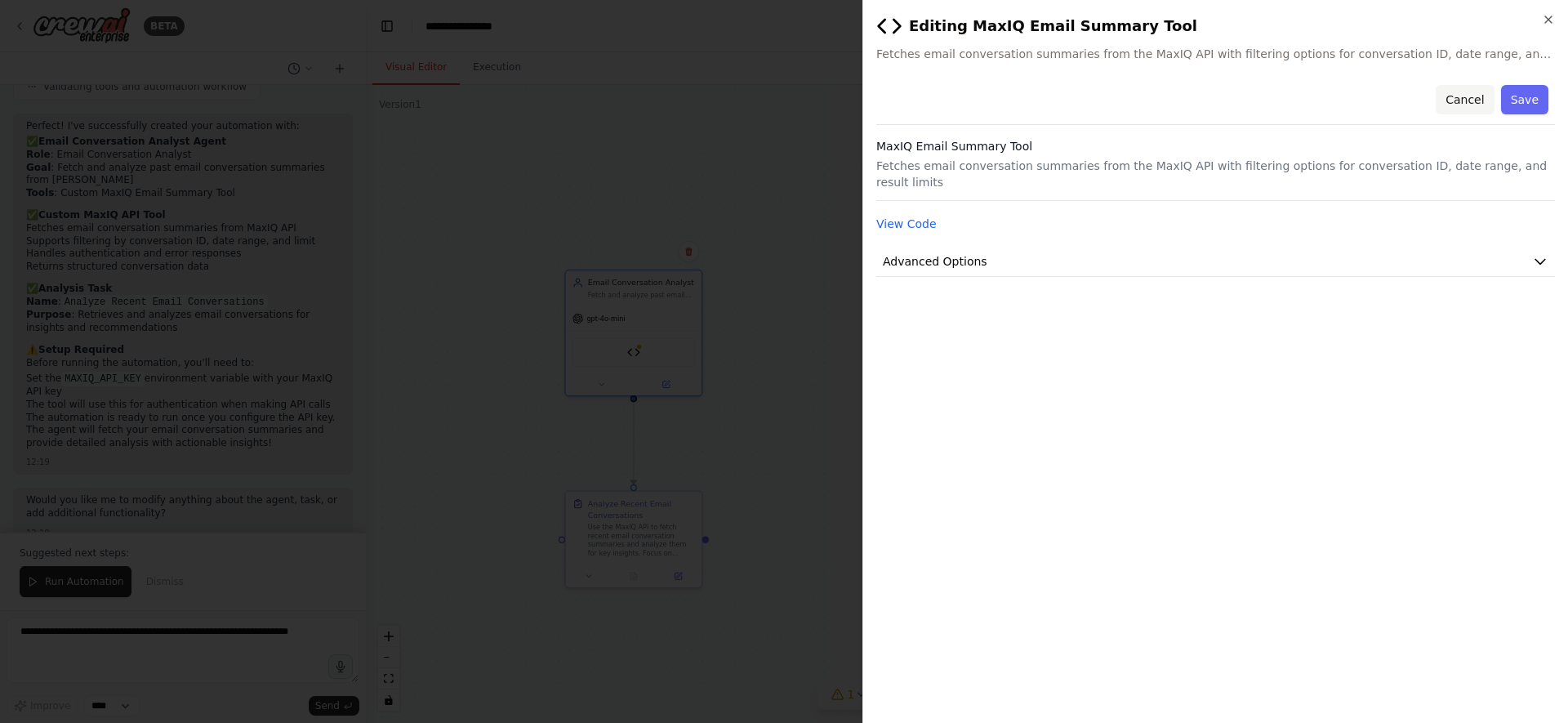
click at [1453, 110] on button "Cancel" at bounding box center [1465, 99] width 58 height 29
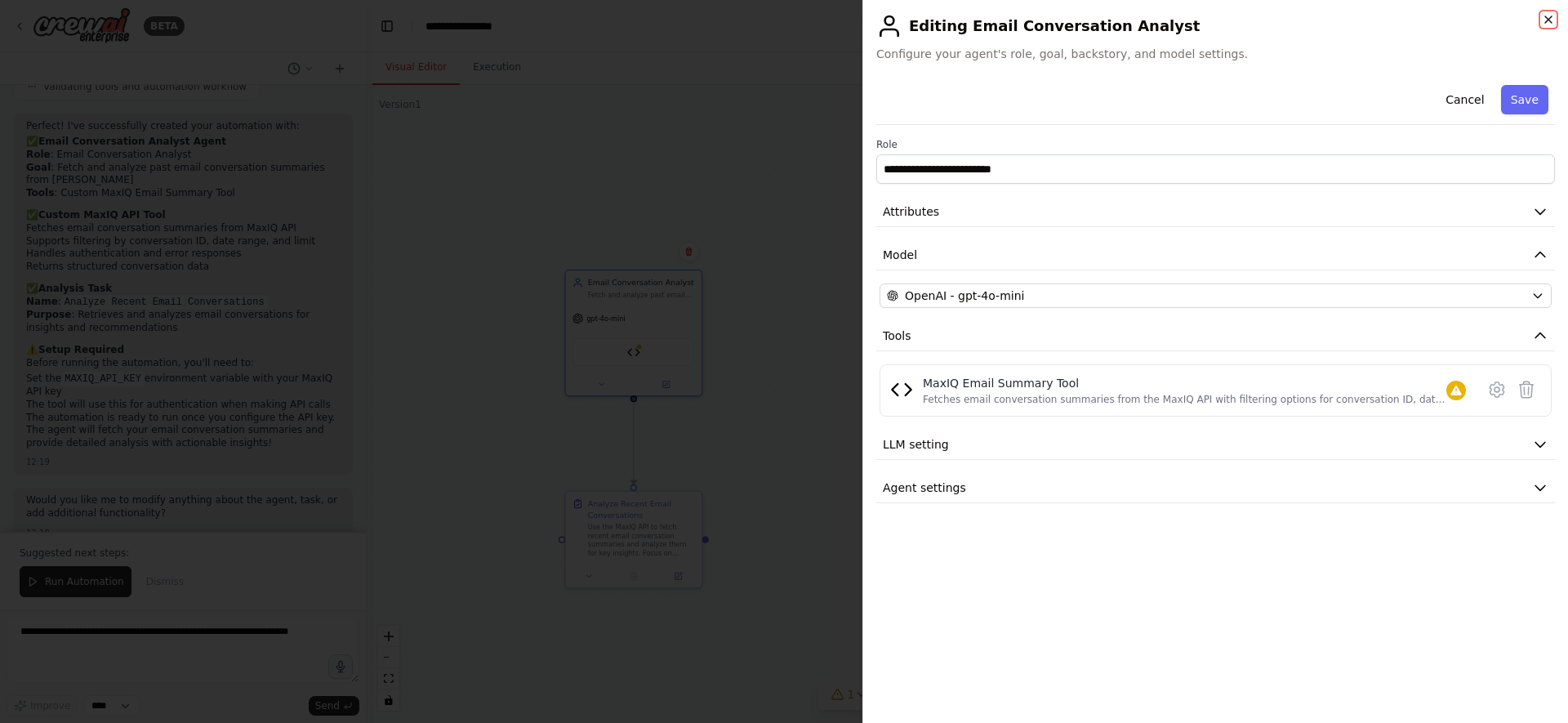
click at [1545, 18] on icon "button" at bounding box center [1548, 18] width 13 height 13
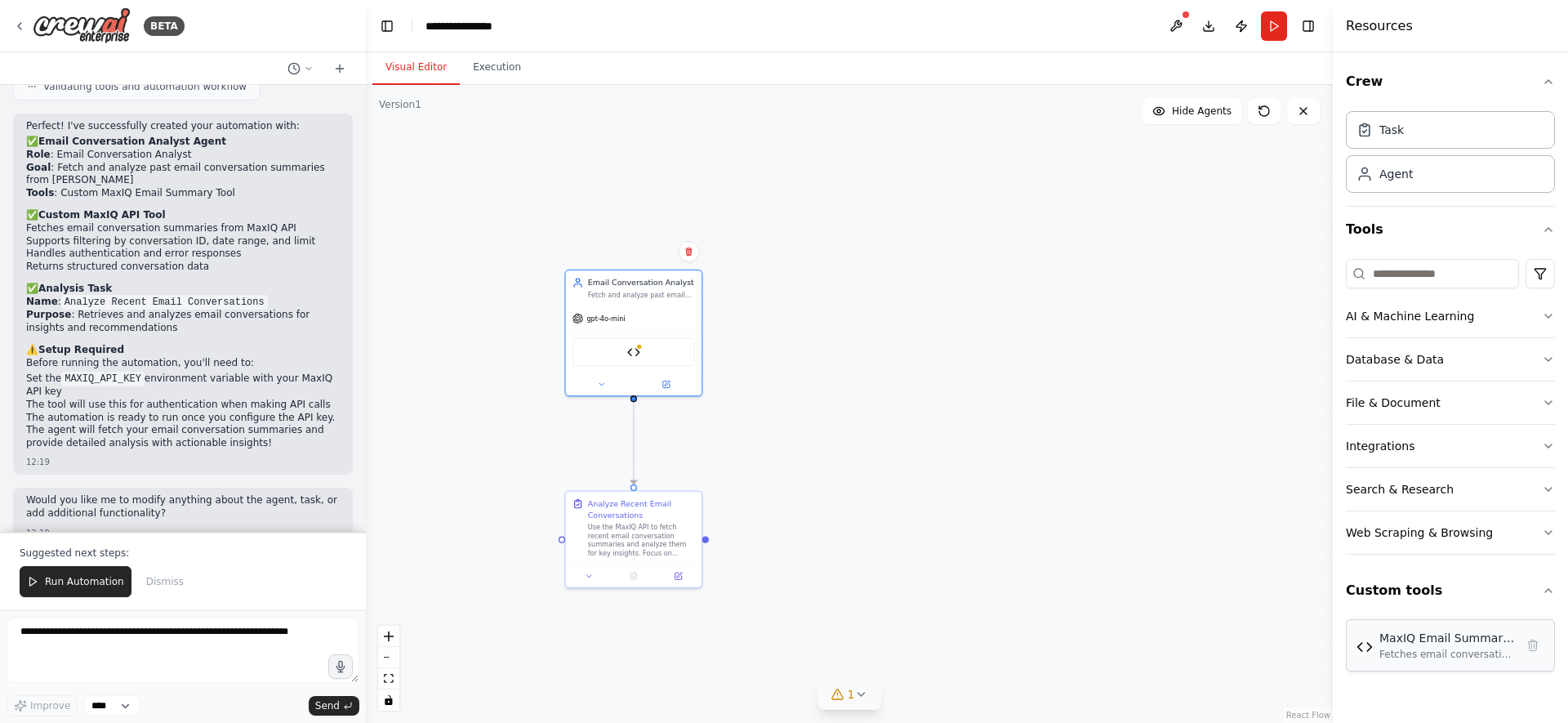
click at [1415, 655] on div "Fetches email conversation summaries from the MaxIQ API with filtering options …" at bounding box center [1448, 654] width 136 height 13
click at [494, 27] on div "**********" at bounding box center [467, 25] width 85 height 17
click at [524, 27] on div "**********" at bounding box center [487, 25] width 122 height 17
click at [495, 24] on div "**********" at bounding box center [487, 25] width 122 height 17
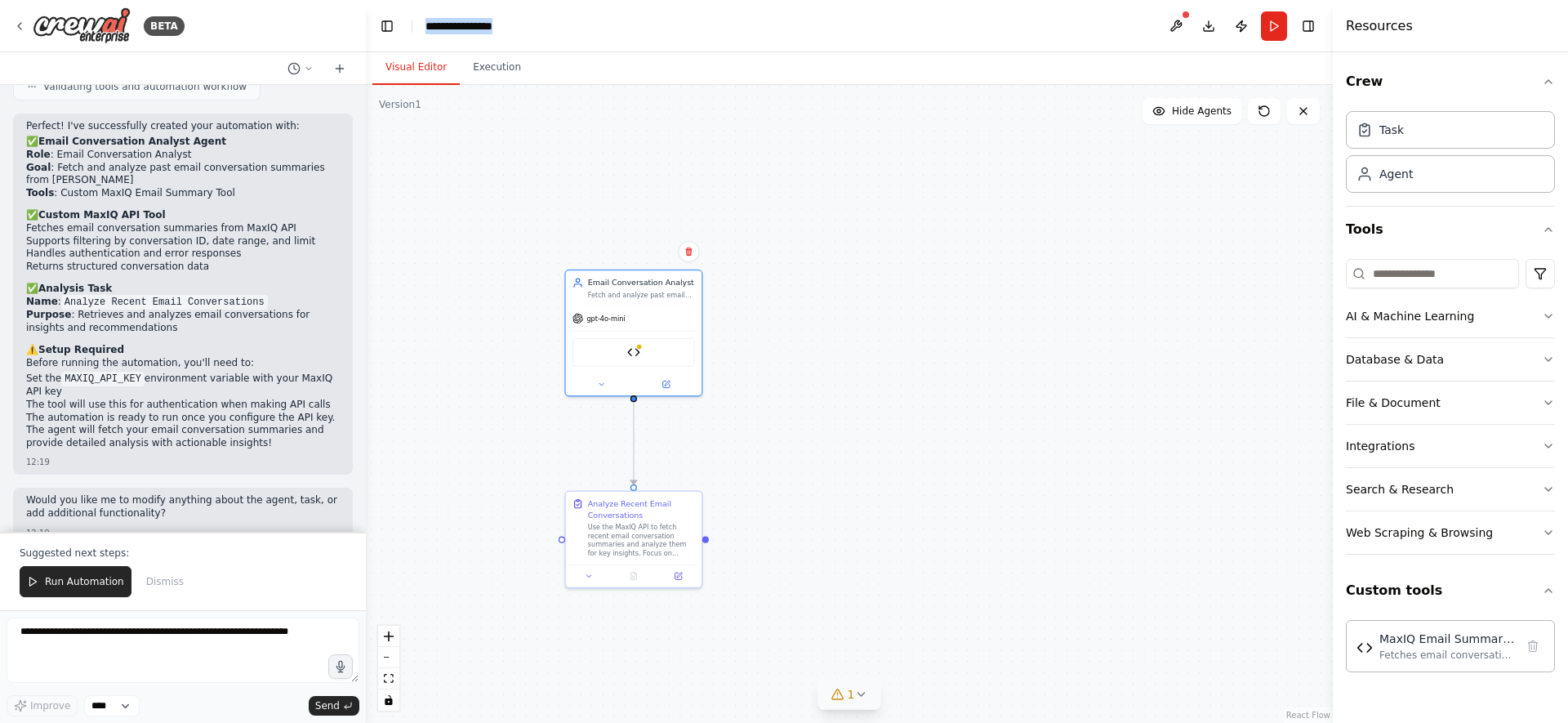
click at [495, 24] on div "**********" at bounding box center [487, 25] width 122 height 17
click at [1040, 211] on div ".deletable-edge-delete-btn { width: 20px; height: 20px; border: 0px solid #ffff…" at bounding box center [849, 403] width 967 height 638
click at [290, 676] on textarea at bounding box center [183, 650] width 353 height 65
click at [169, 572] on button "Dismiss" at bounding box center [164, 582] width 53 height 31
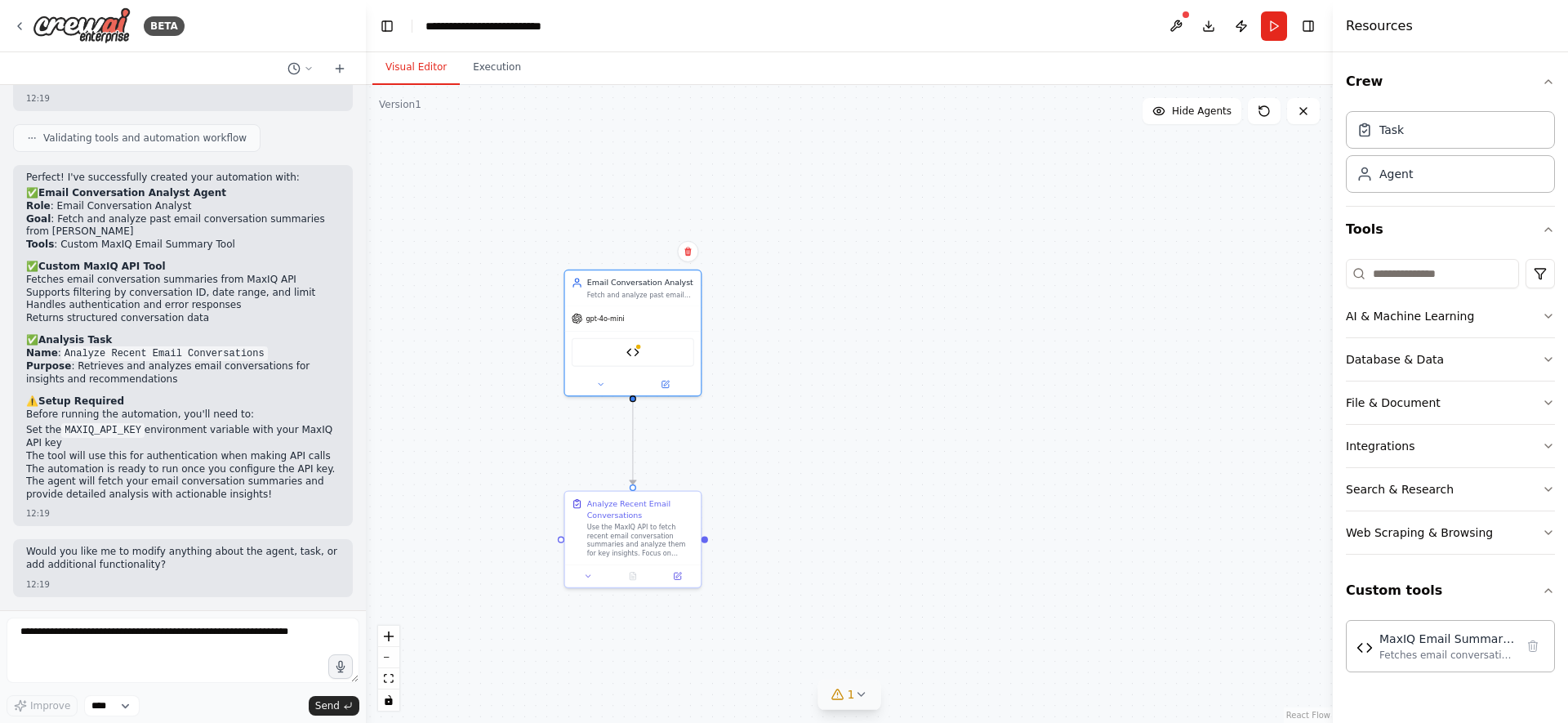
scroll to position [1239, 0]
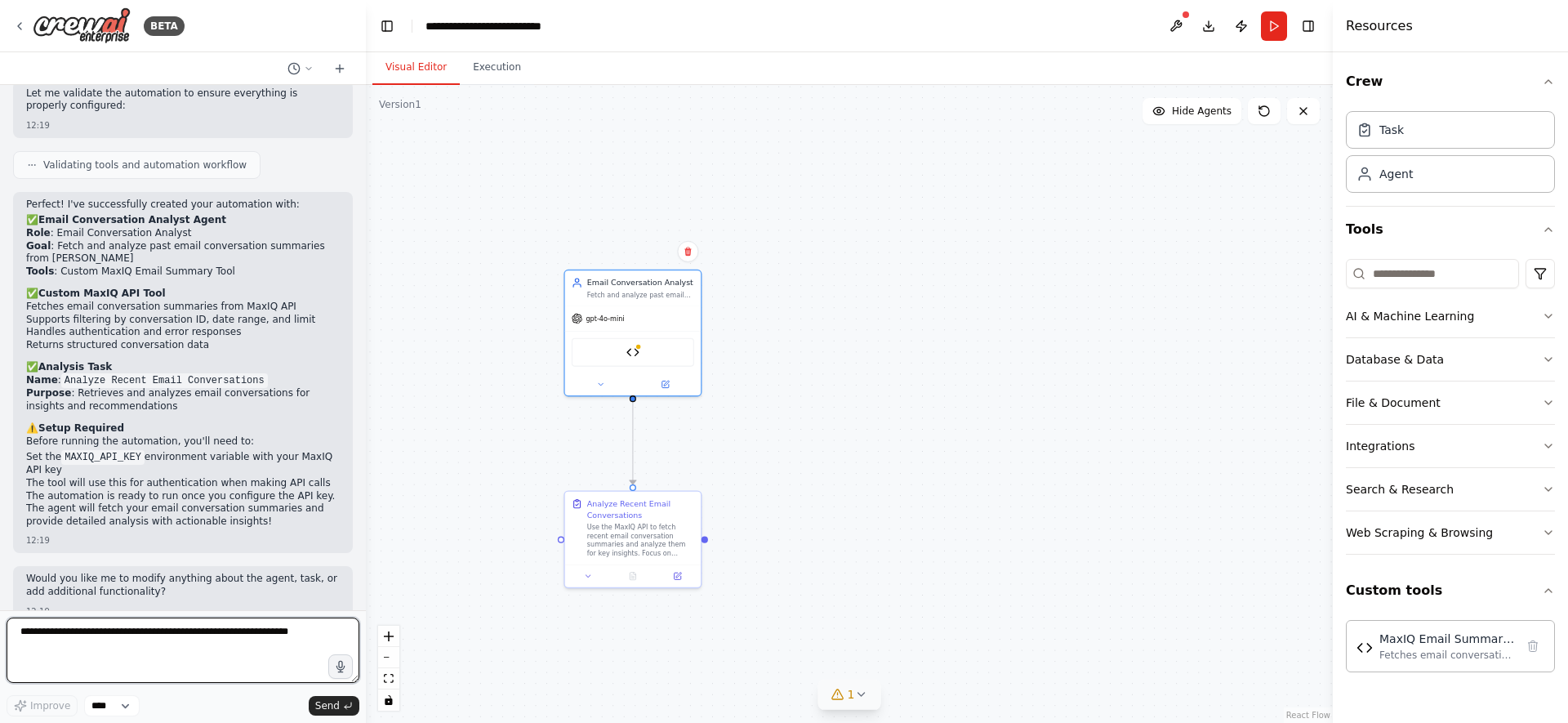
click at [152, 650] on textarea at bounding box center [183, 650] width 353 height 65
click at [228, 634] on textarea at bounding box center [183, 650] width 353 height 65
click at [247, 654] on textarea at bounding box center [183, 650] width 353 height 65
click at [1552, 600] on button "Custom tools" at bounding box center [1450, 590] width 209 height 46
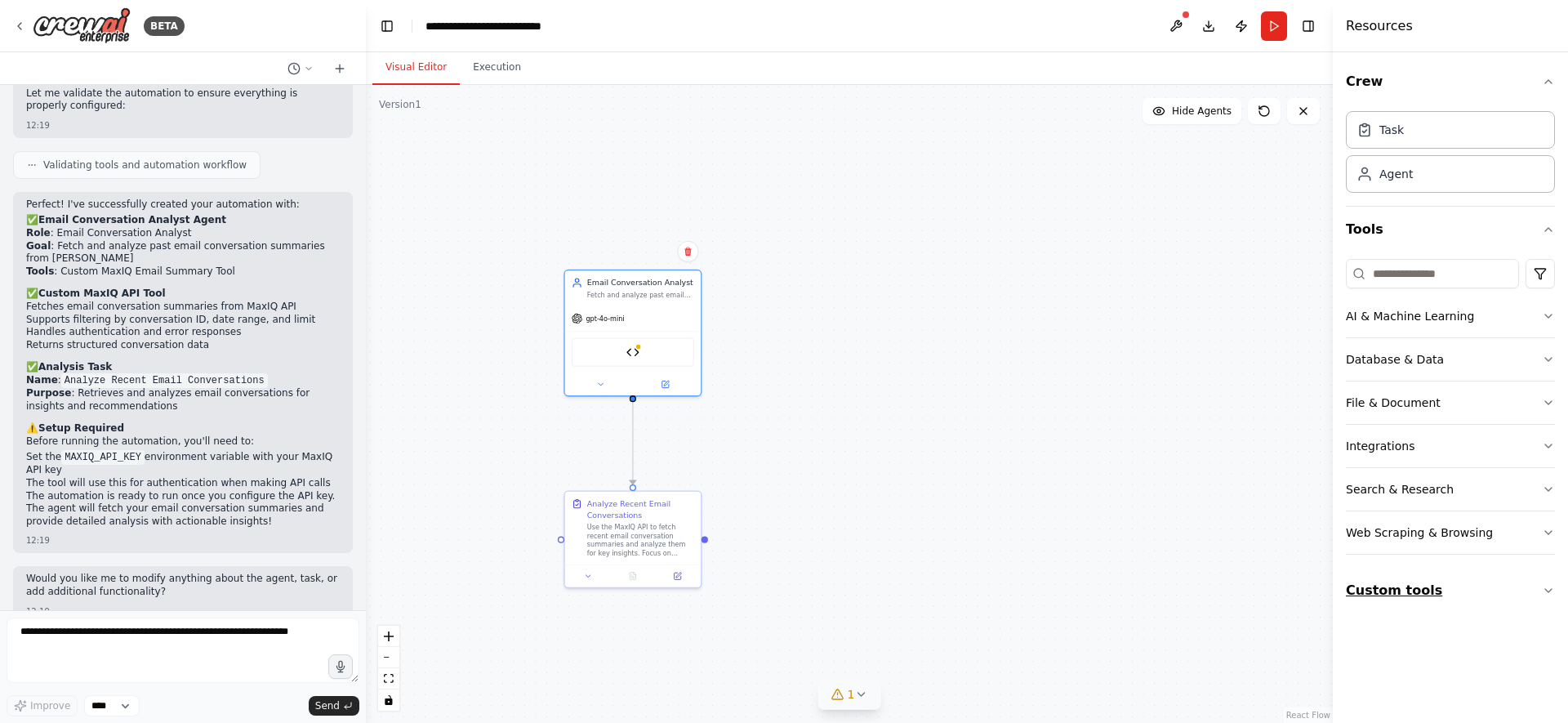
click at [1551, 595] on icon "button" at bounding box center [1548, 590] width 13 height 13
click at [985, 459] on div ".deletable-edge-delete-btn { width: 20px; height: 20px; border: 0px solid #ffff…" at bounding box center [849, 403] width 967 height 638
click at [22, 19] on icon at bounding box center [18, 25] width 13 height 13
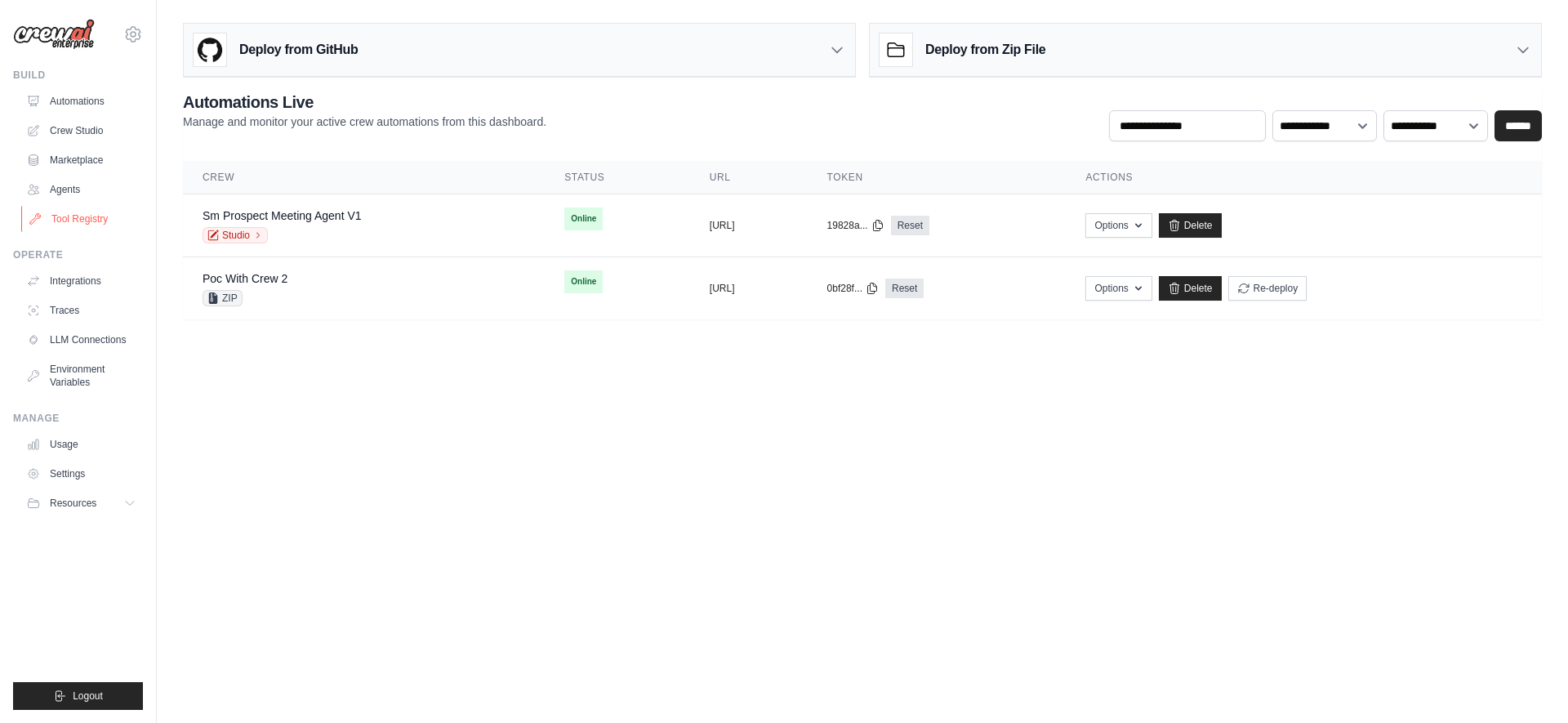
click at [68, 224] on link "Tool Registry" at bounding box center [83, 219] width 123 height 26
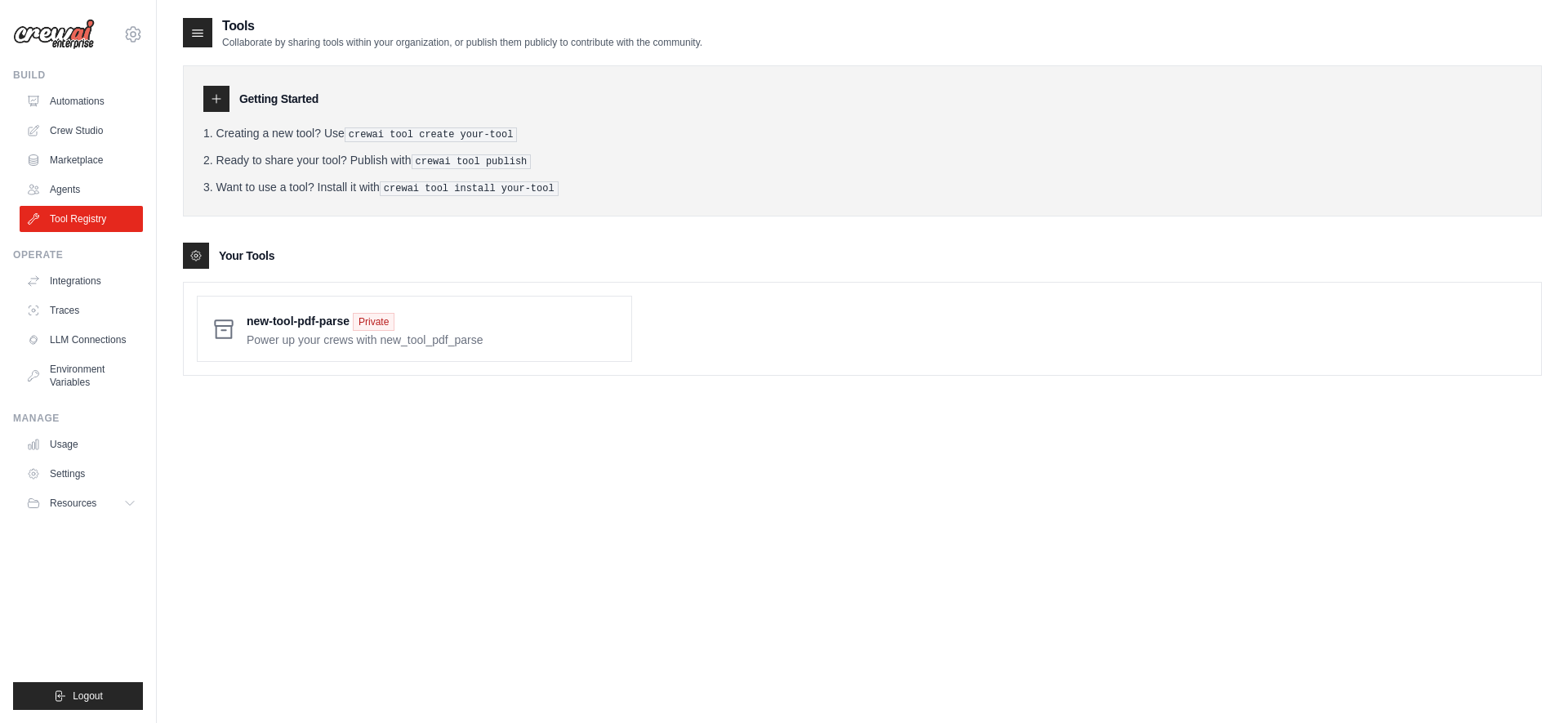
click at [380, 502] on div "Tools Collaborate by sharing tools within your organization, or publish them pu…" at bounding box center [862, 378] width 1359 height 723
click at [78, 131] on link "Crew Studio" at bounding box center [83, 130] width 123 height 26
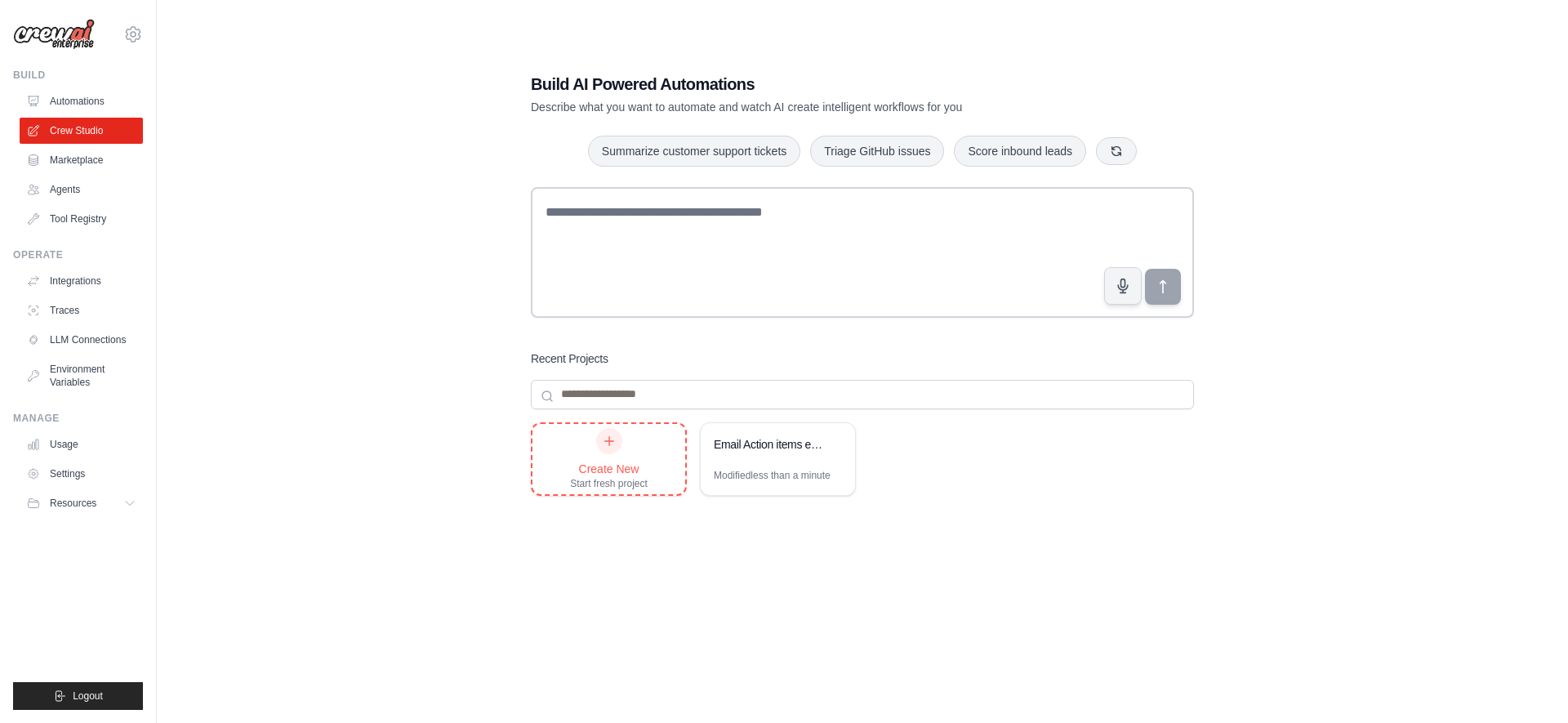
click at [618, 464] on div "Create New" at bounding box center [609, 468] width 78 height 17
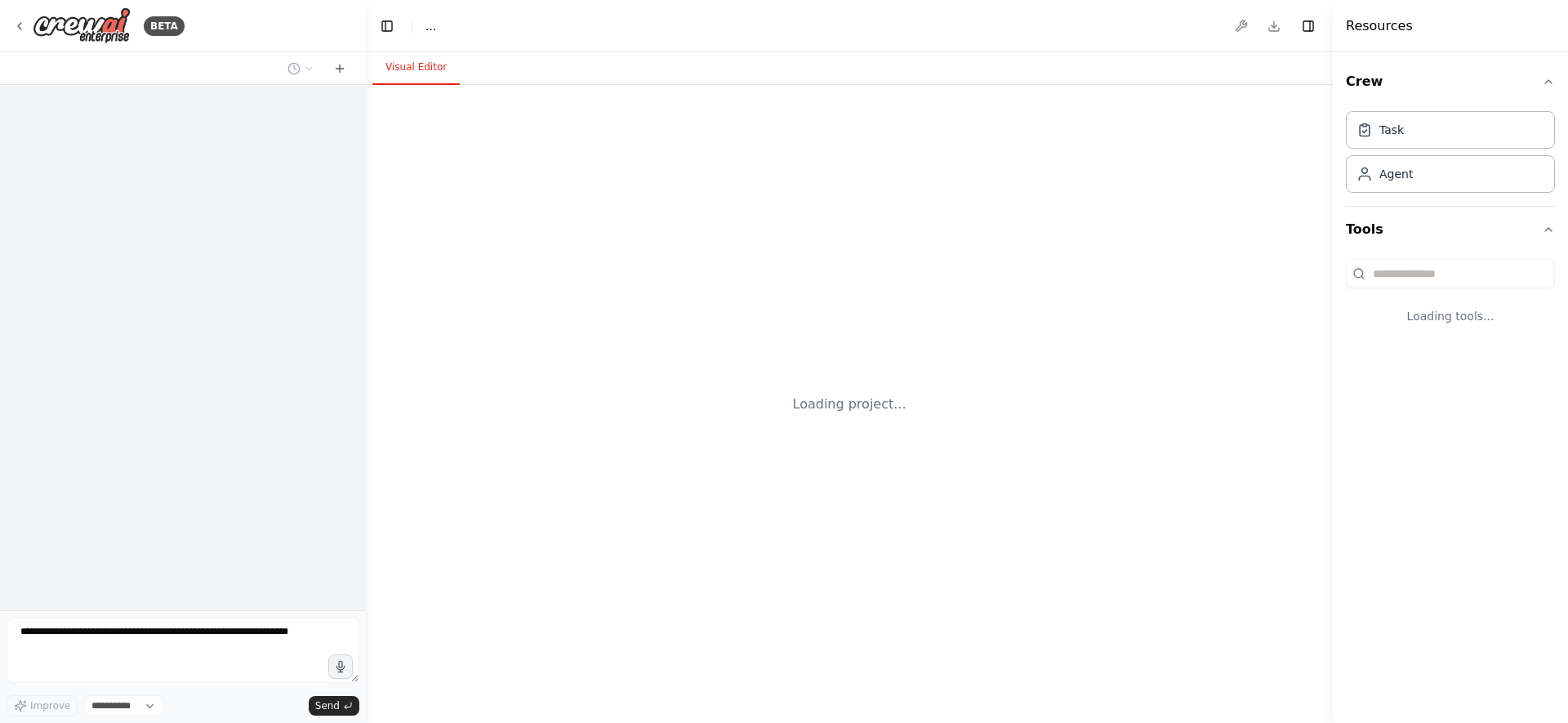
select select "****"
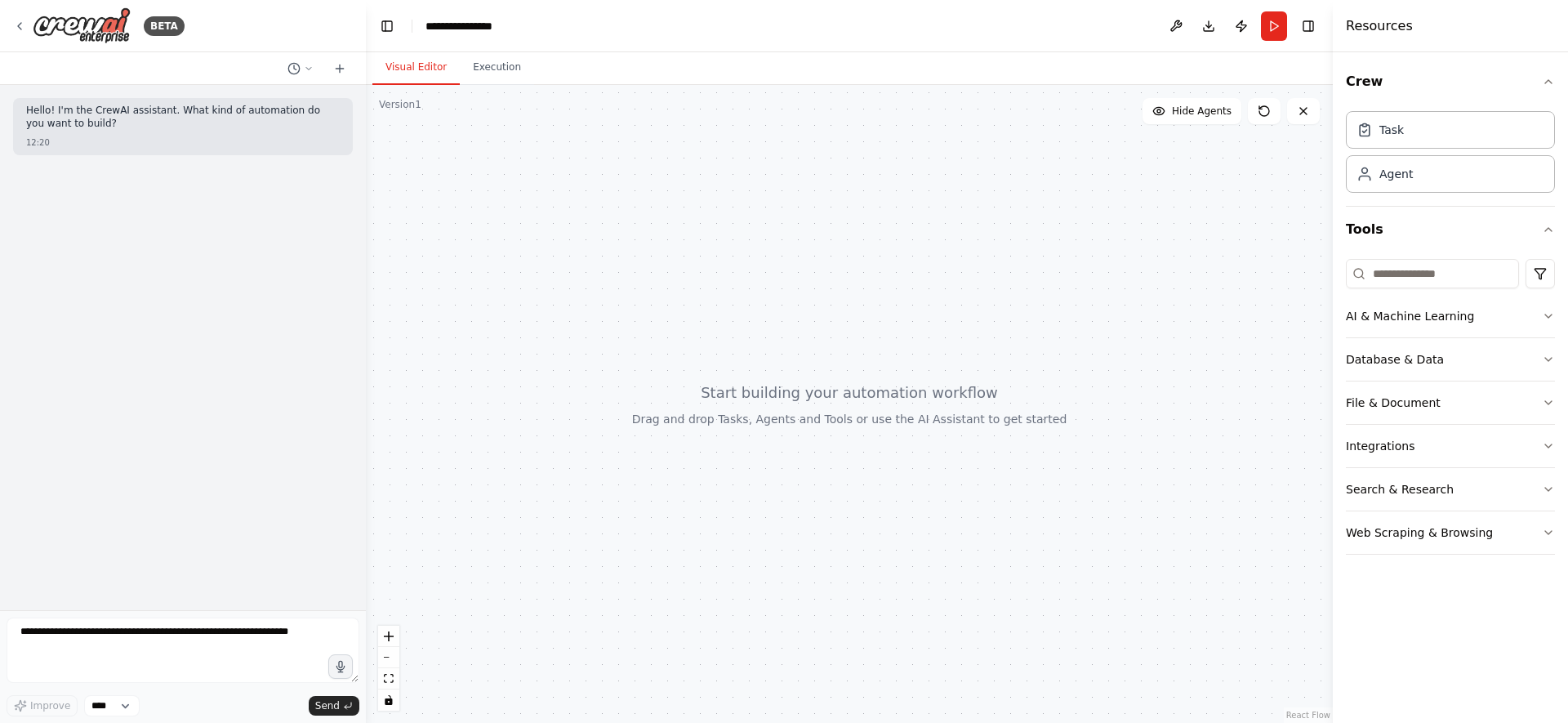
click at [1434, 596] on div "Crew Task Agent Tools AI & Machine Learning Database & Data File & Document Int…" at bounding box center [1450, 388] width 235 height 671
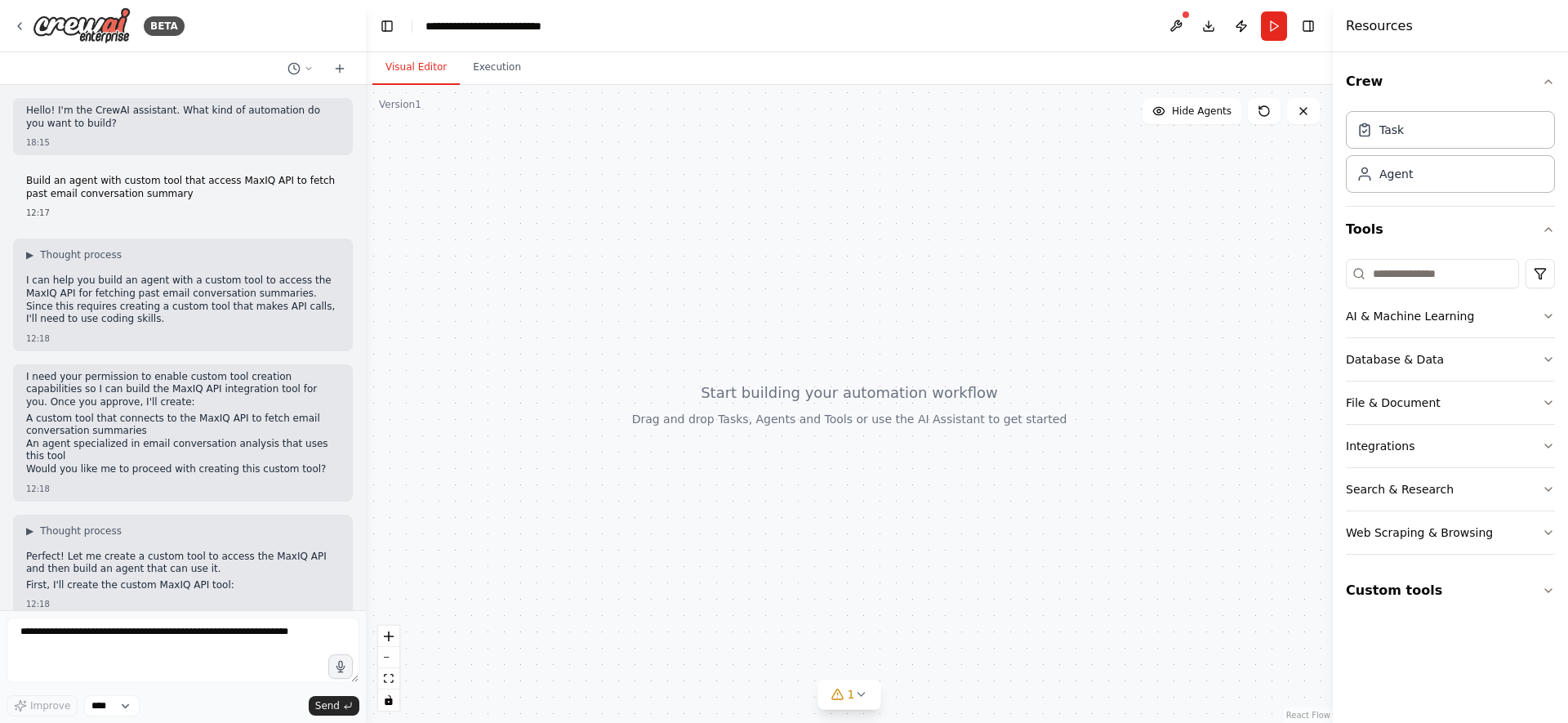
scroll to position [1239, 0]
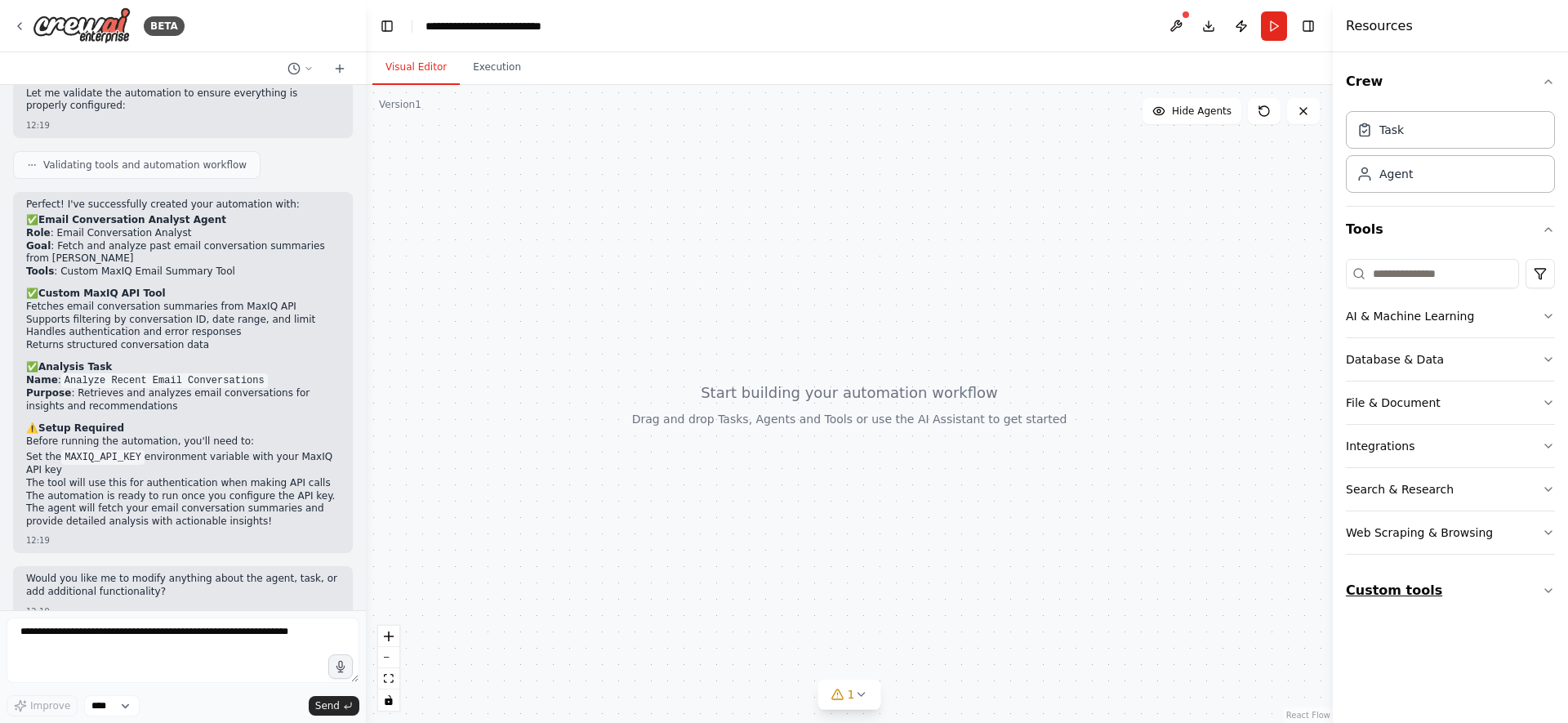
click at [1464, 586] on button "Custom tools" at bounding box center [1450, 590] width 209 height 46
